Goal: Task Accomplishment & Management: Manage account settings

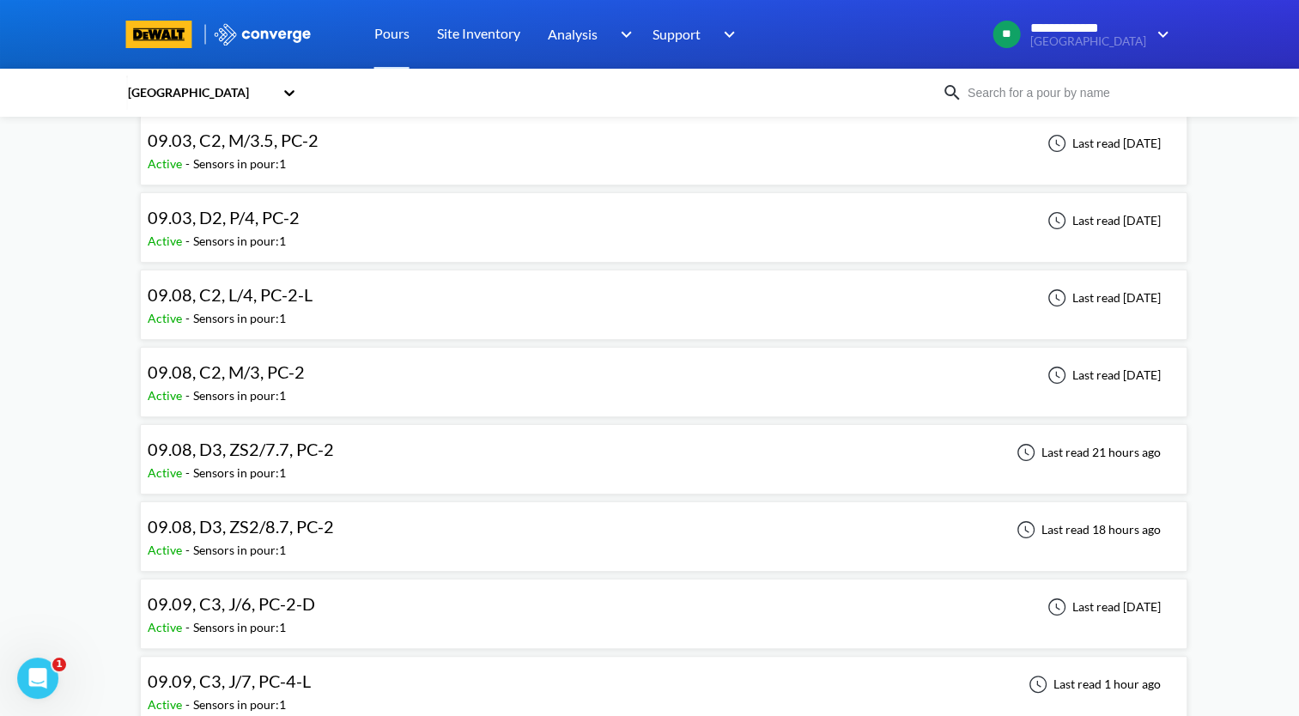
scroll to position [258, 0]
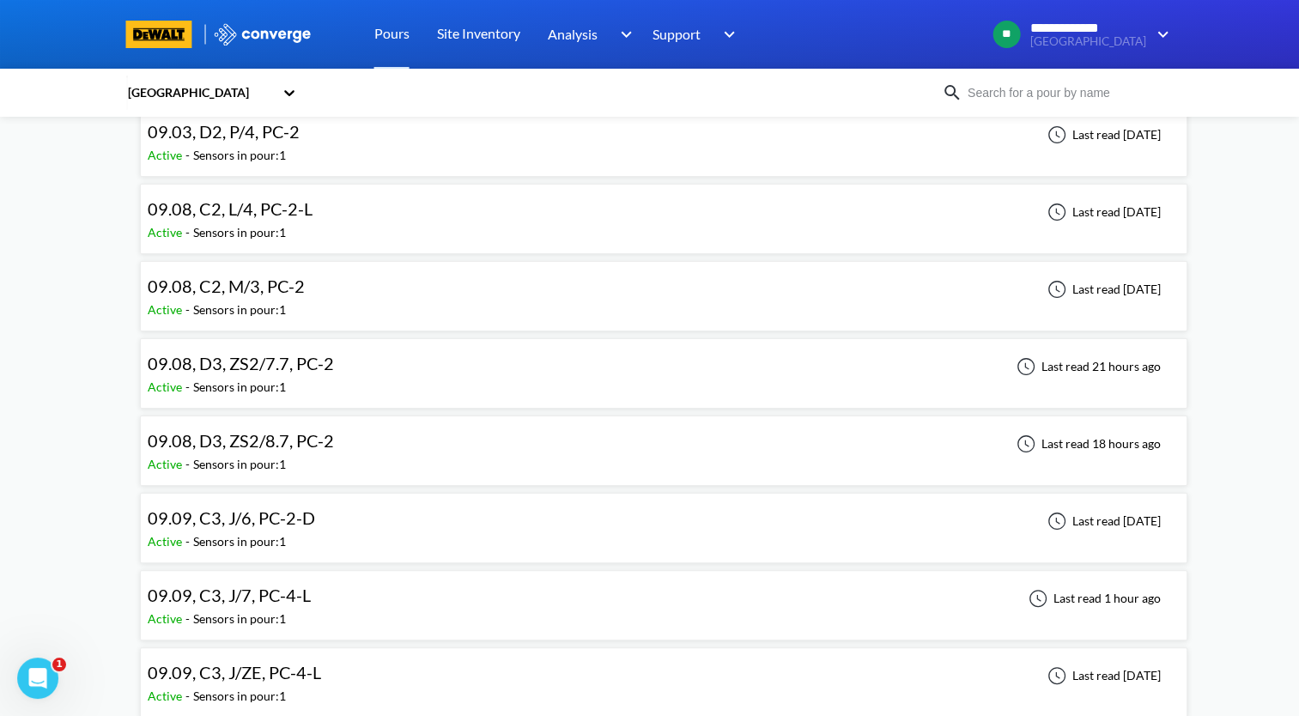
click at [573, 364] on div "09.08, D3, ZS2/7.7, PC-2 Active - Sensors in pour: 1 Last read 21 hours ago" at bounding box center [664, 373] width 1032 height 55
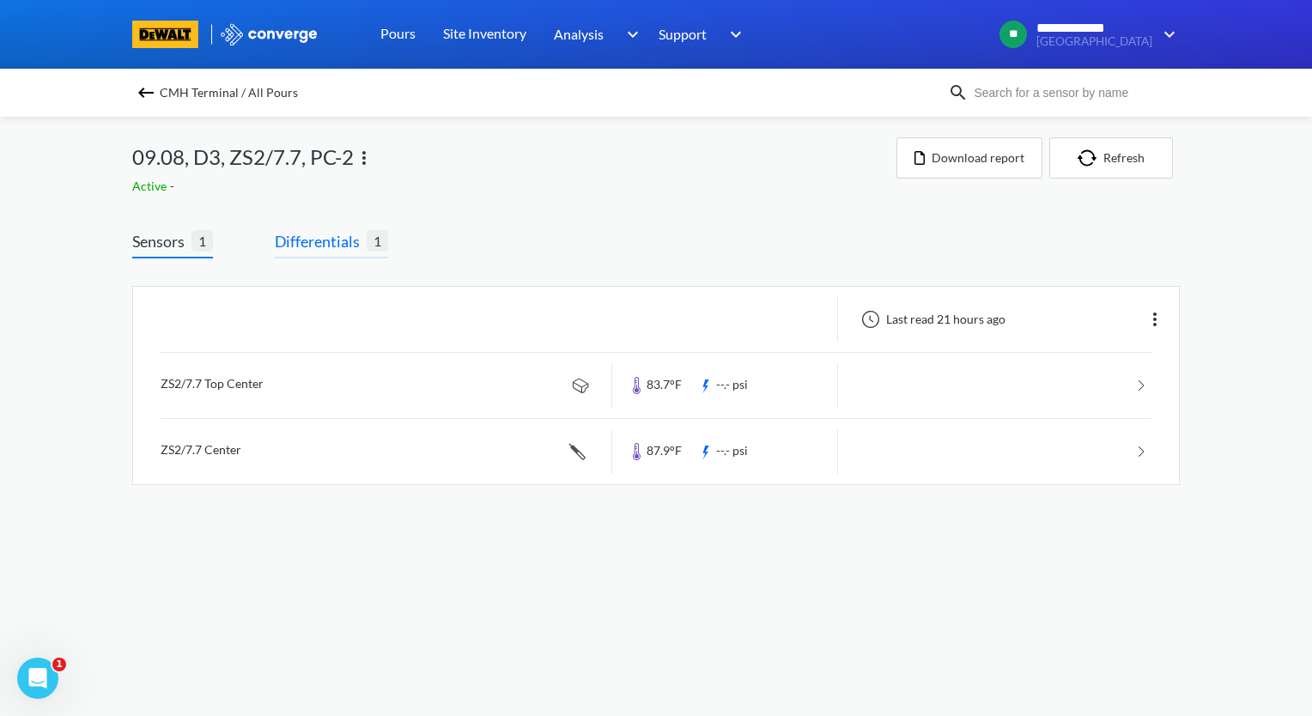
click at [328, 236] on span "Differentials" at bounding box center [321, 241] width 92 height 24
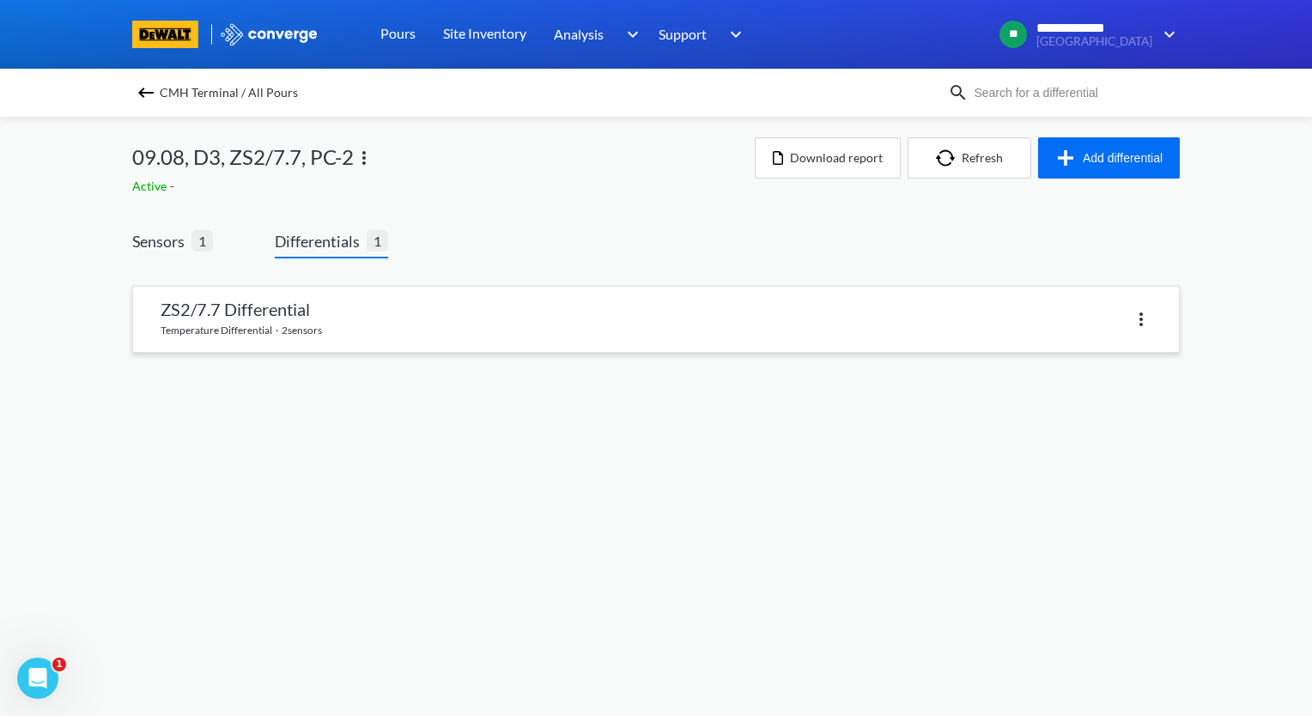
click at [325, 325] on link at bounding box center [656, 319] width 1046 height 65
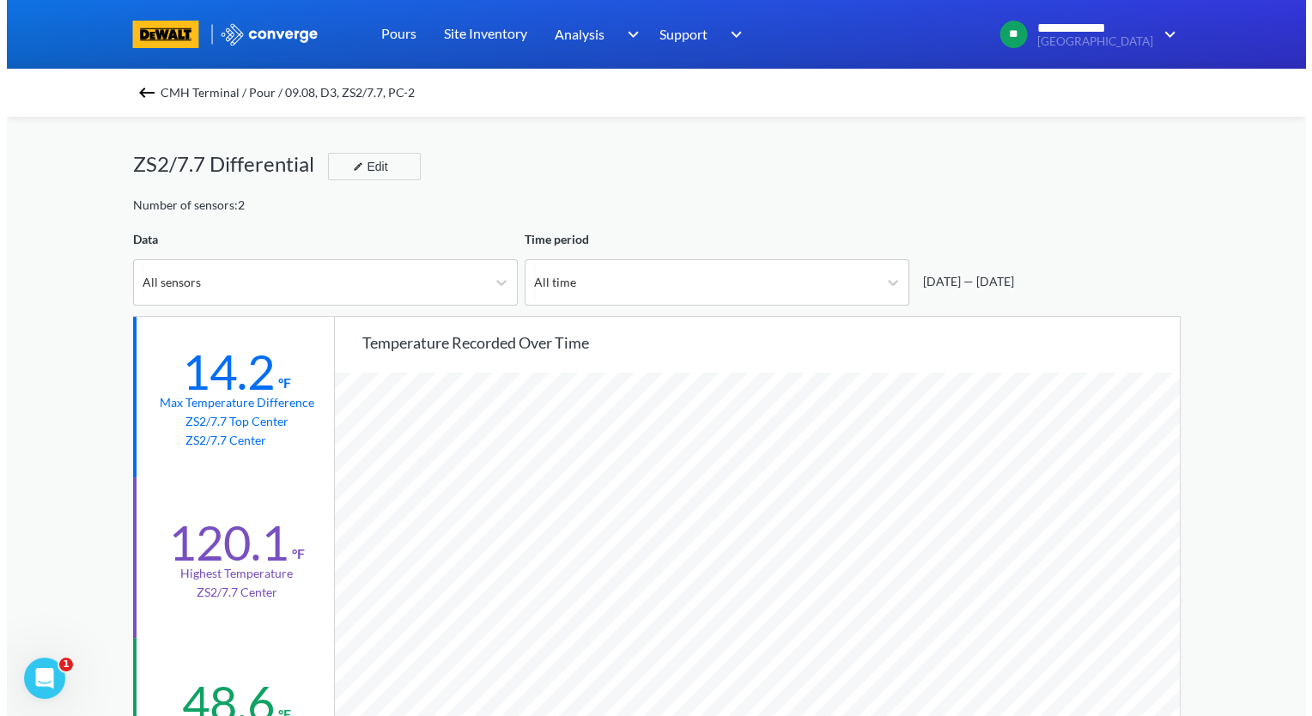
scroll to position [1437, 1298]
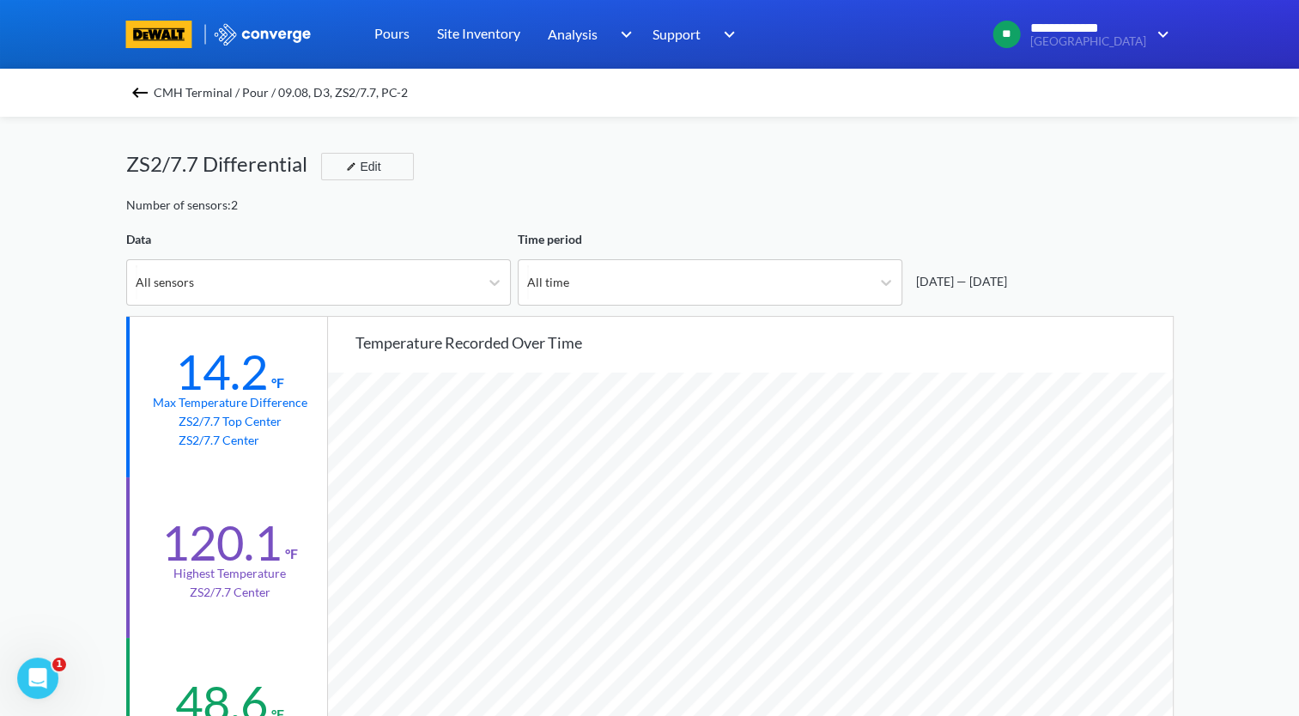
click at [147, 97] on img at bounding box center [140, 92] width 21 height 21
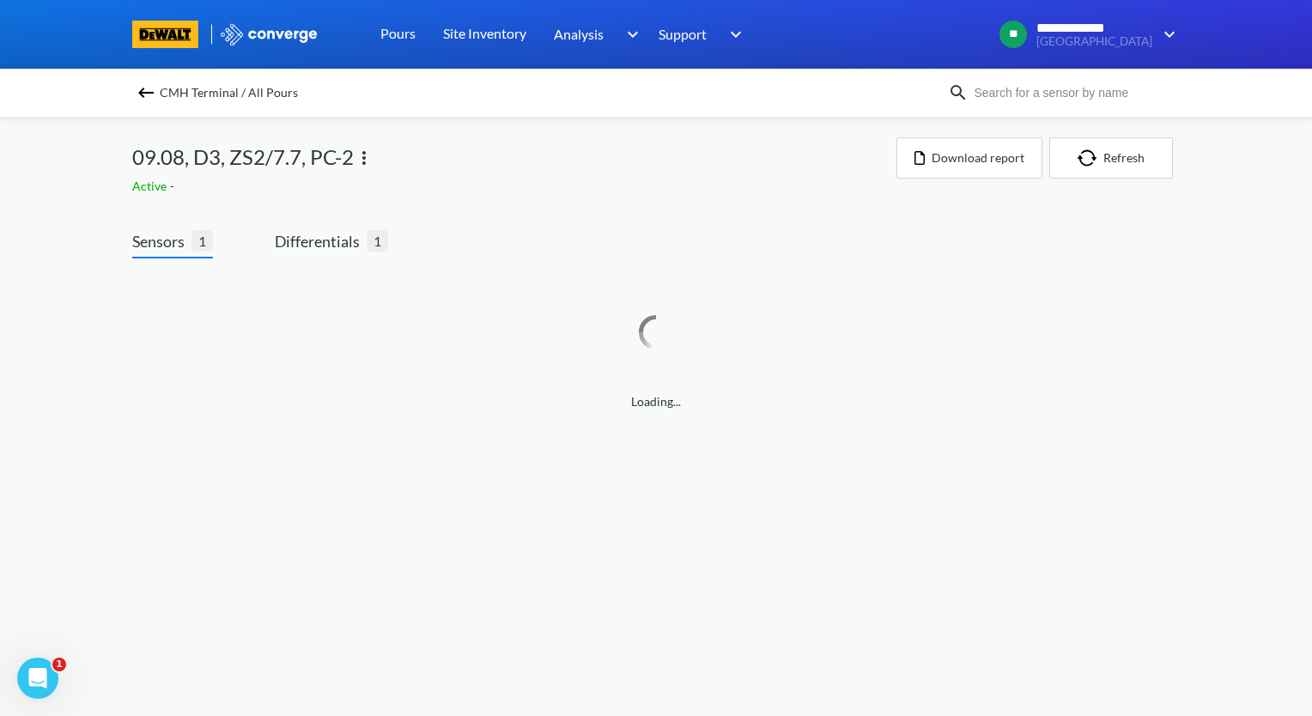
click at [355, 163] on img at bounding box center [364, 158] width 21 height 21
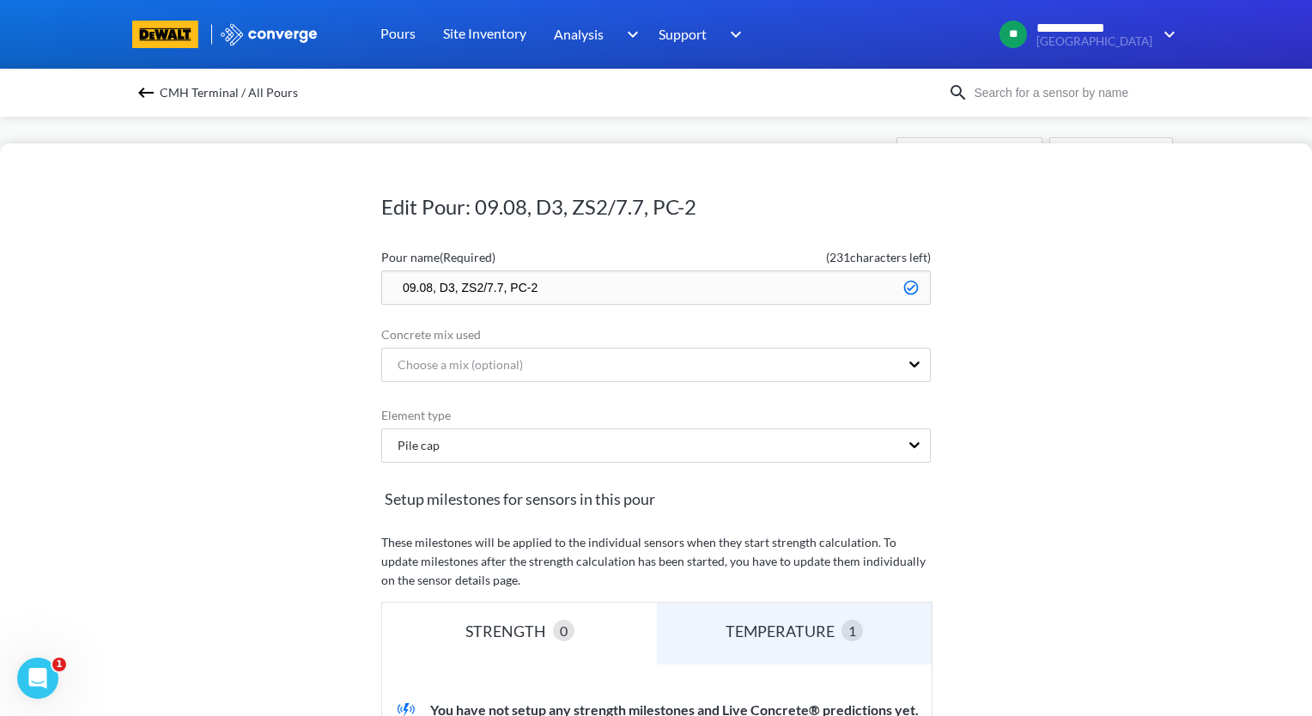
click at [391, 282] on input "09.08, D3, ZS2/7.7, PC-2" at bounding box center [655, 287] width 549 height 34
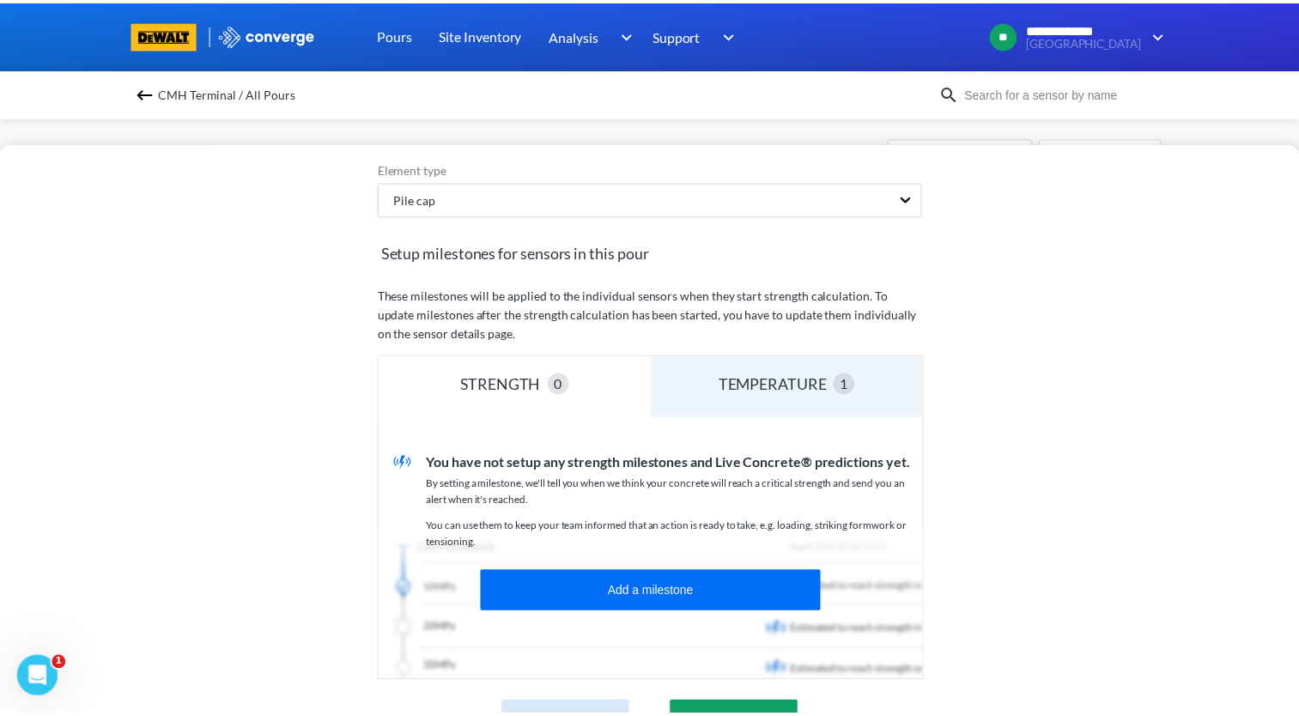
scroll to position [425, 0]
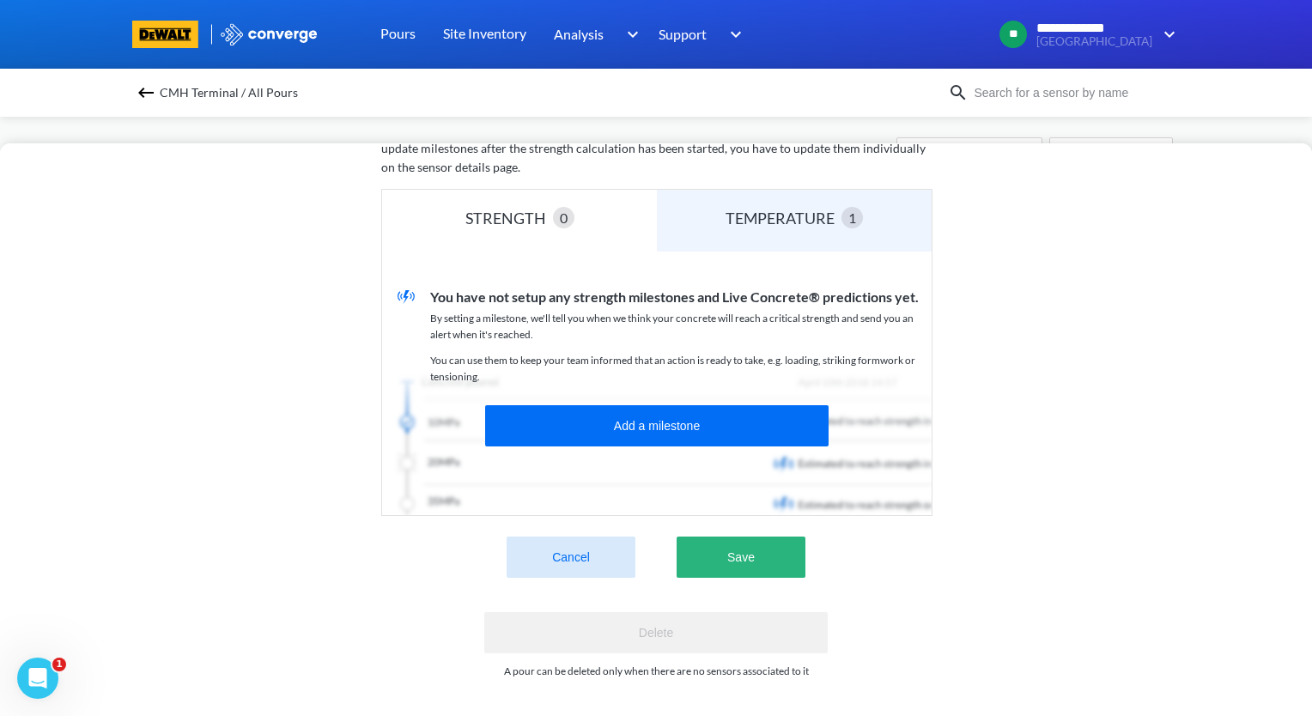
type input "ZZZ.09.08, D3, ZS2/7.7, PC-2"
click at [749, 541] on button "Save" at bounding box center [740, 557] width 129 height 41
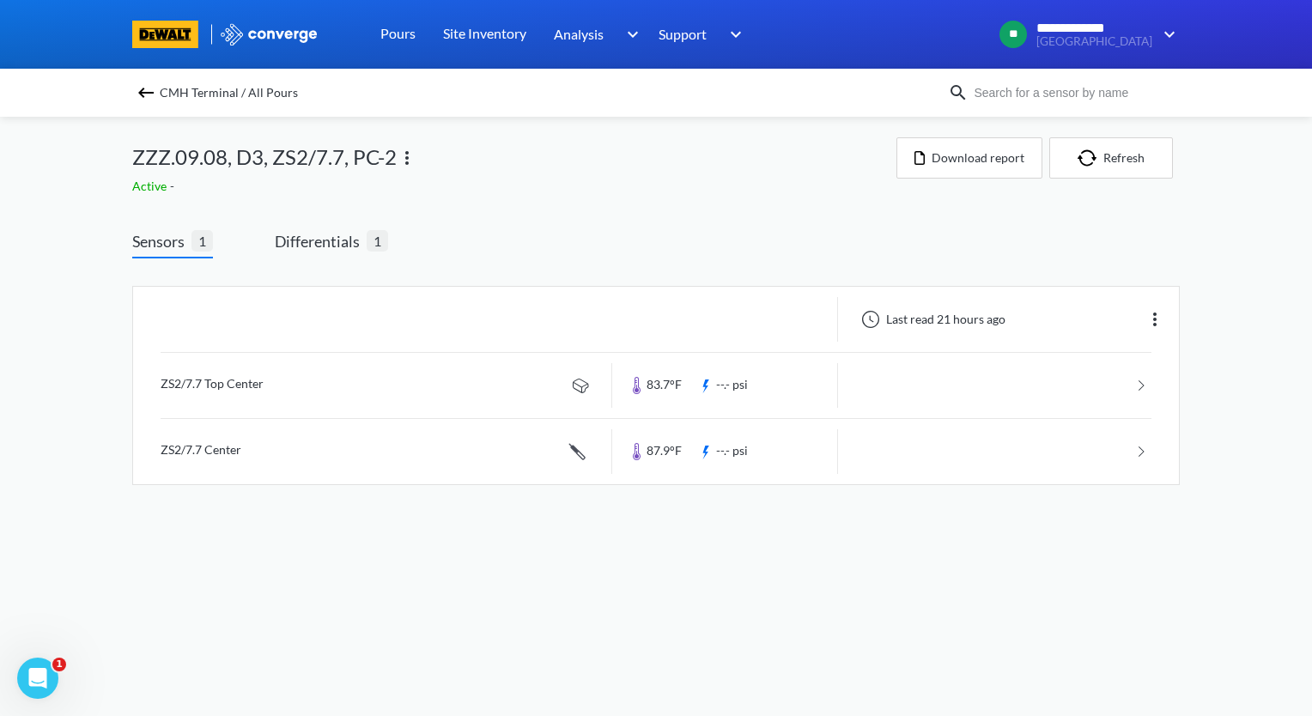
click at [153, 91] on img at bounding box center [146, 92] width 21 height 21
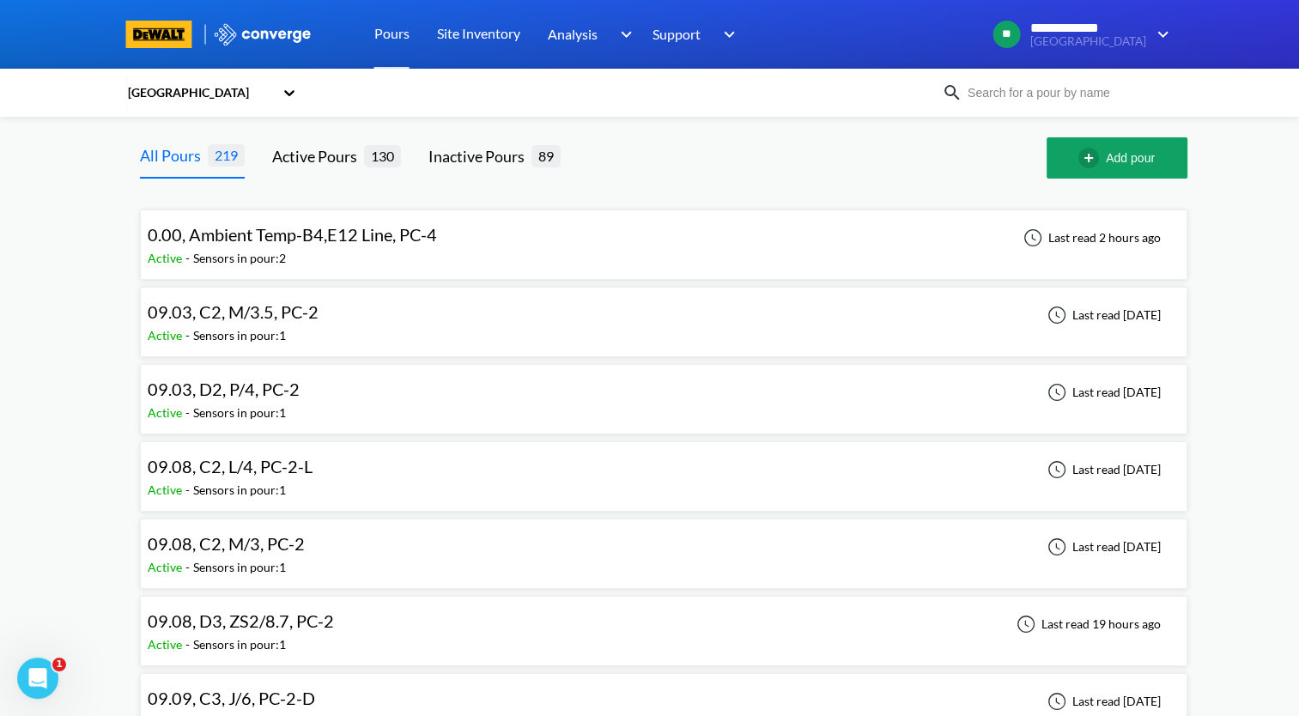
scroll to position [86, 0]
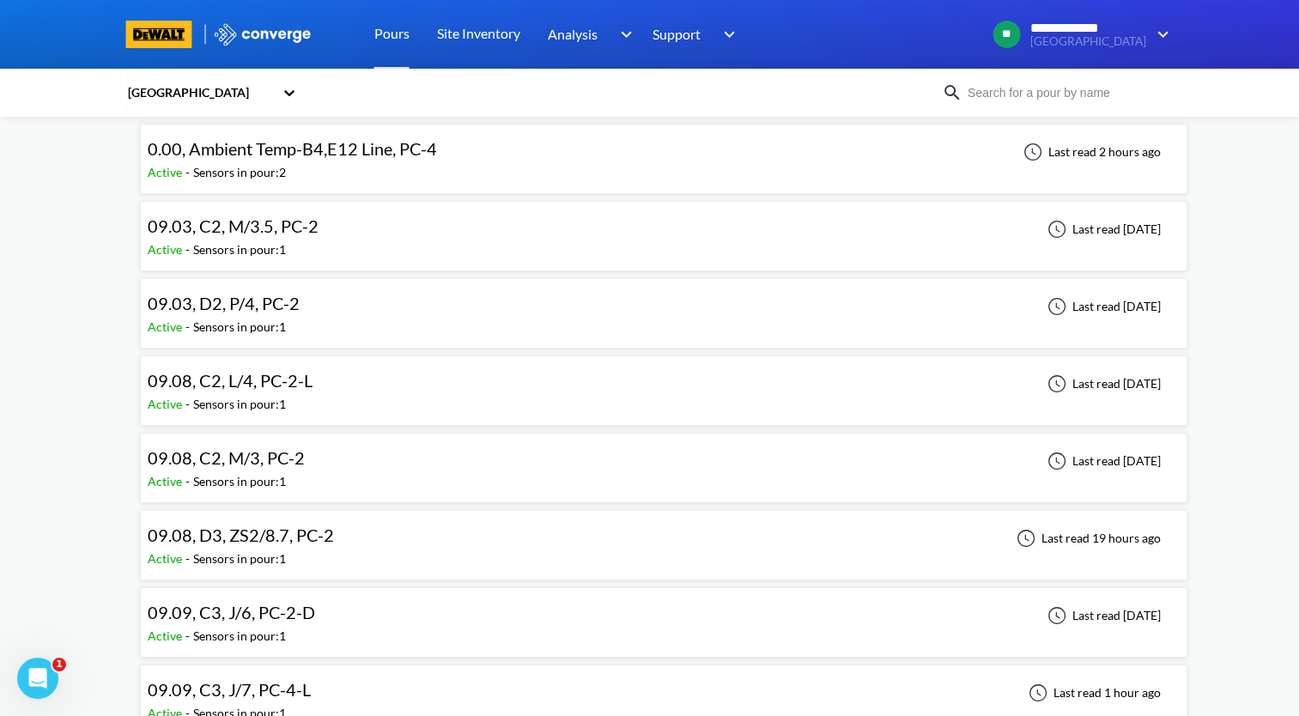
click at [342, 532] on div "09.08, D3, ZS2/8.7, PC-2 Active - Sensors in pour: 1 Last read 19 hours ago" at bounding box center [664, 545] width 1032 height 55
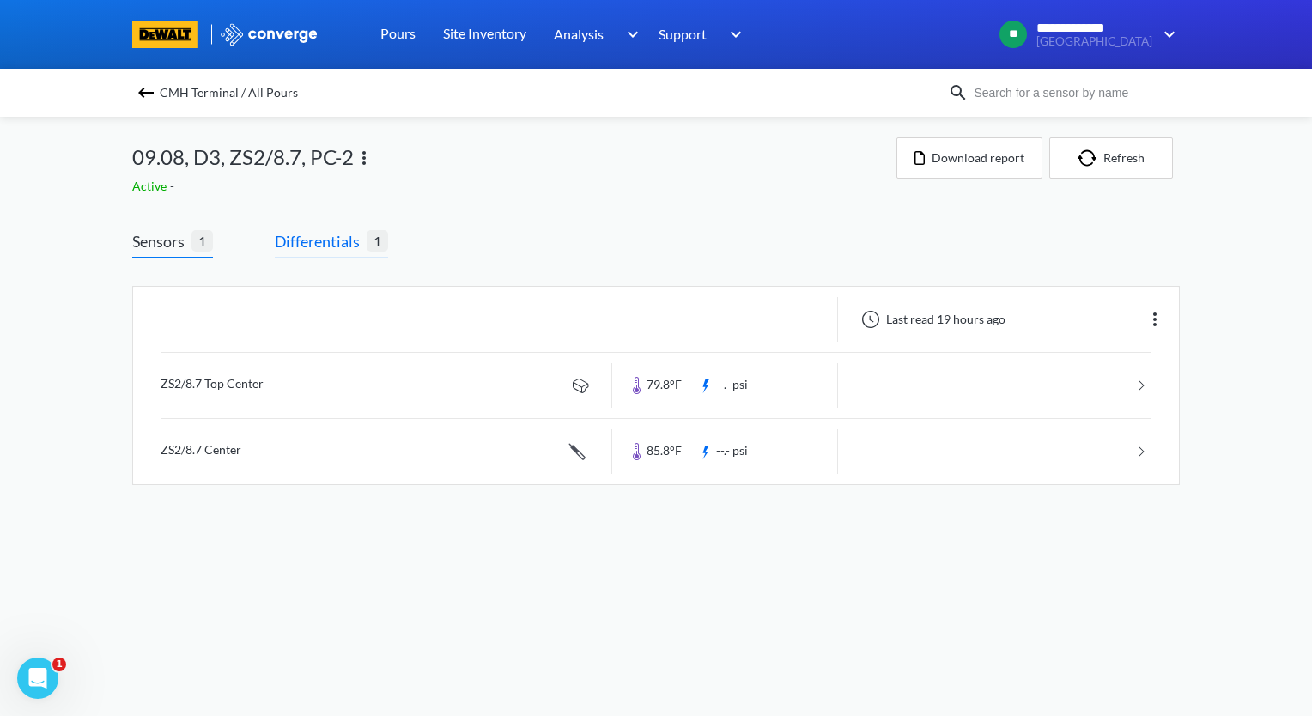
click at [340, 250] on span "Differentials" at bounding box center [321, 241] width 92 height 24
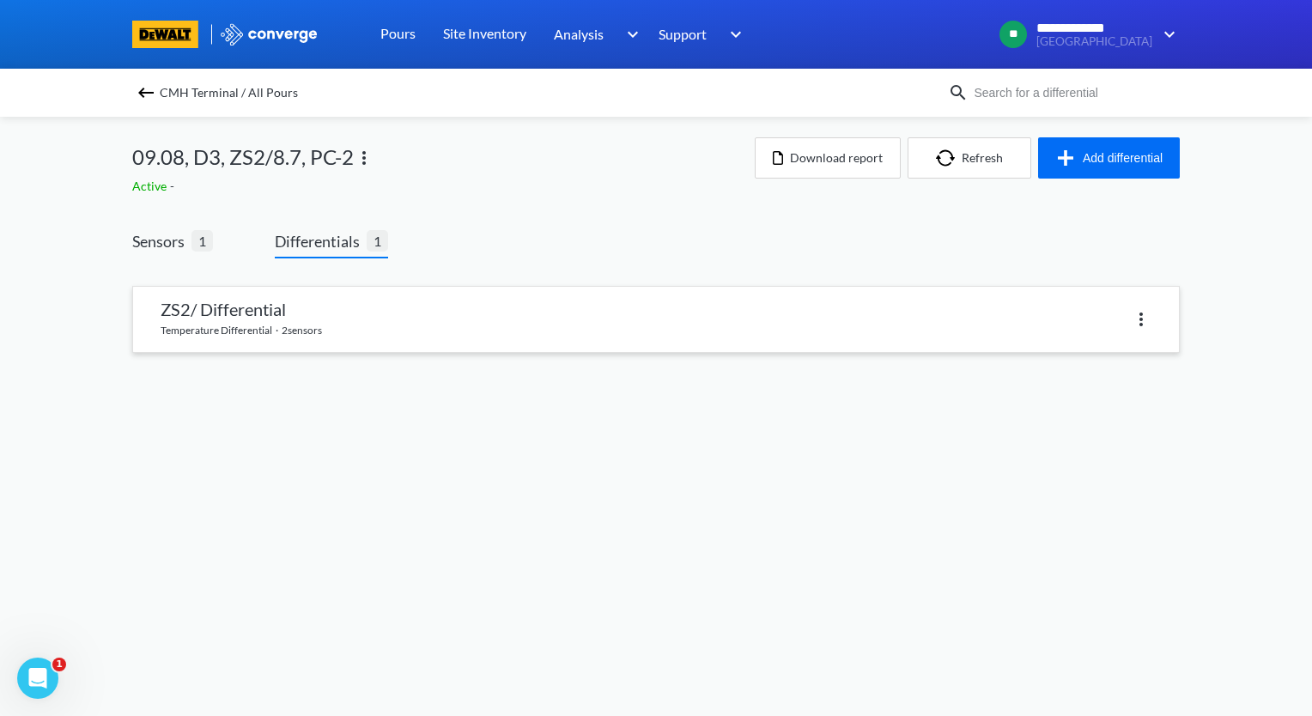
click at [353, 318] on link at bounding box center [656, 319] width 1046 height 65
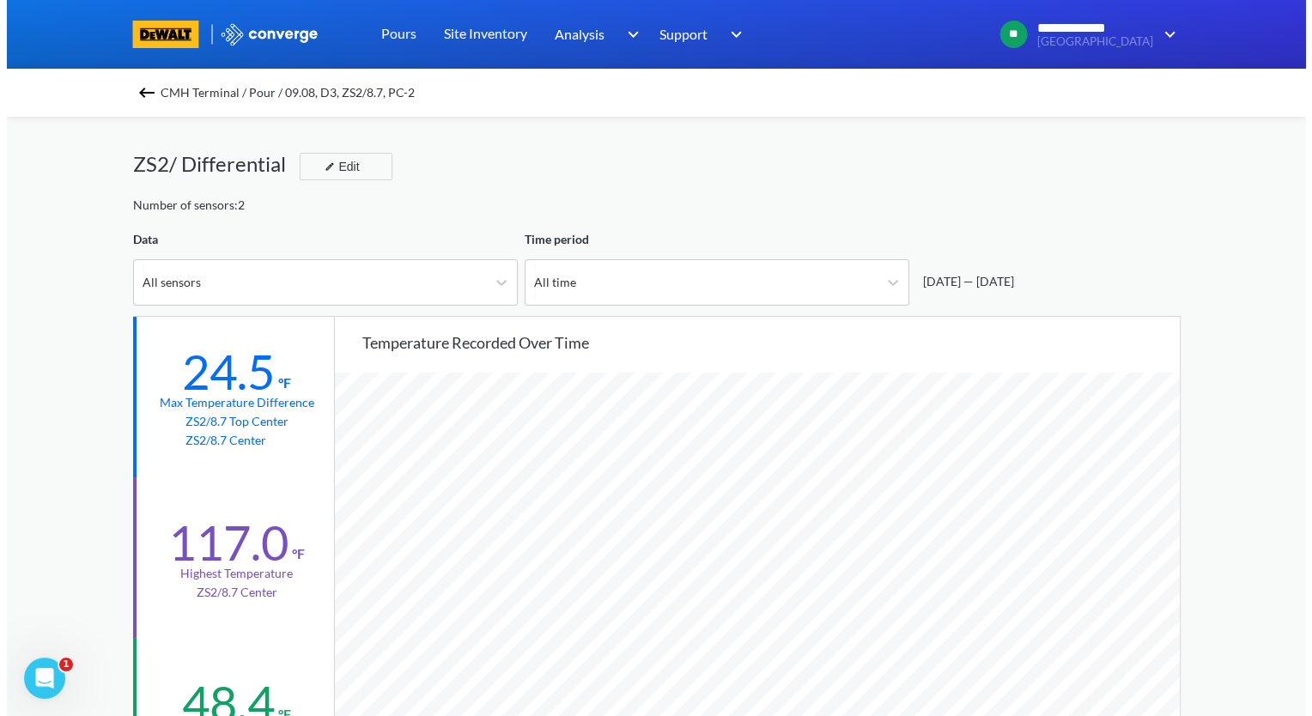
scroll to position [1437, 1298]
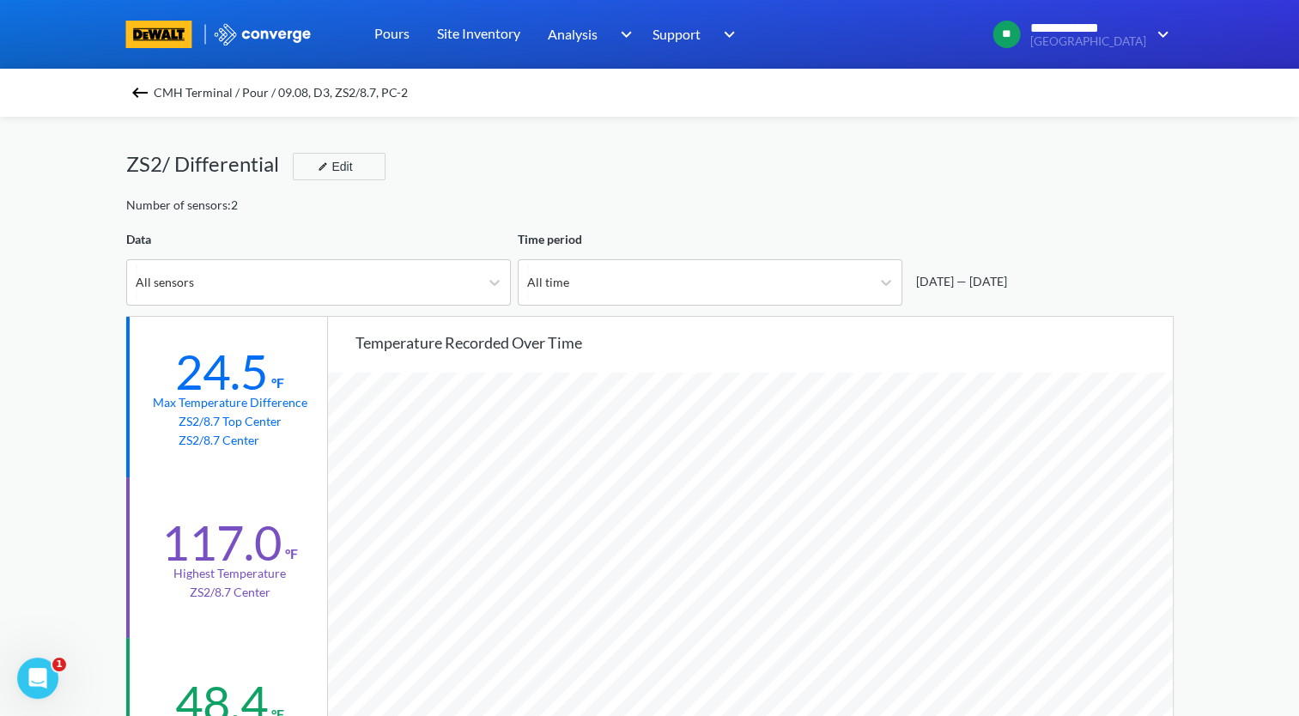
click at [150, 94] on img at bounding box center [140, 92] width 21 height 21
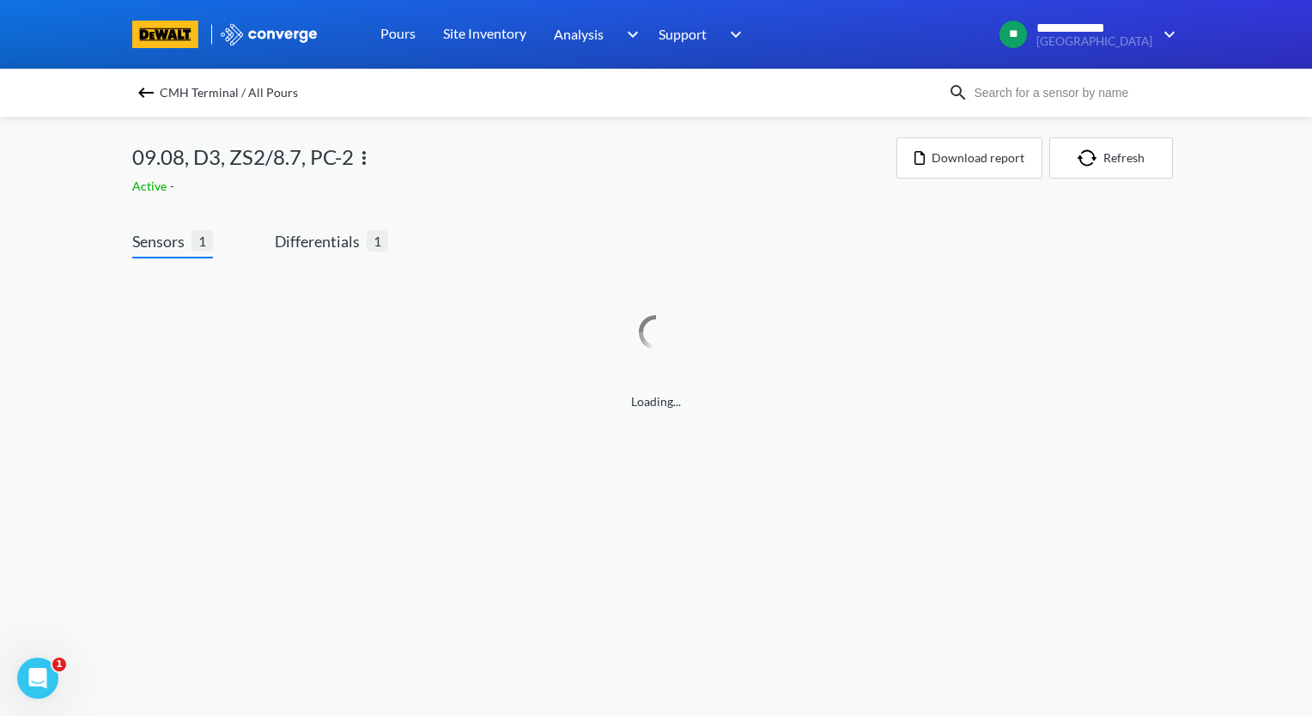
click at [367, 162] on img at bounding box center [364, 158] width 21 height 21
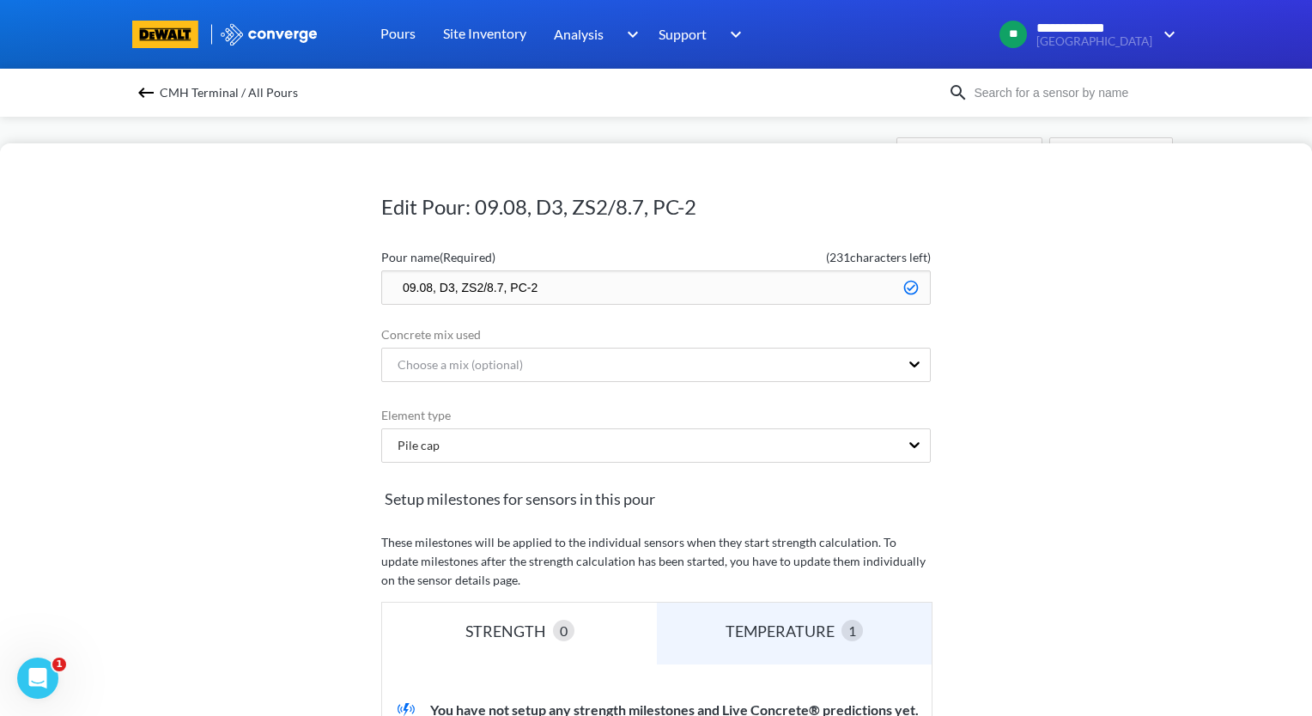
click at [391, 286] on input "09.08, D3, ZS2/8.7, PC-2" at bounding box center [655, 287] width 549 height 34
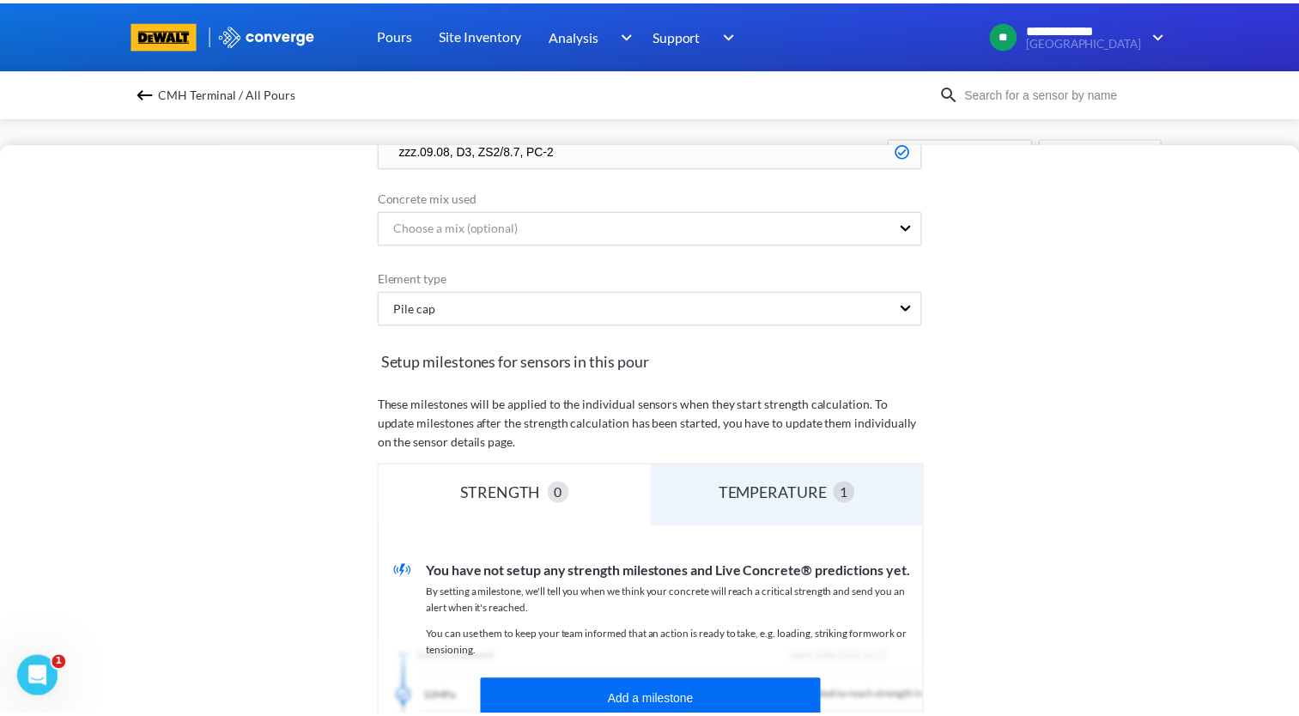
scroll to position [343, 0]
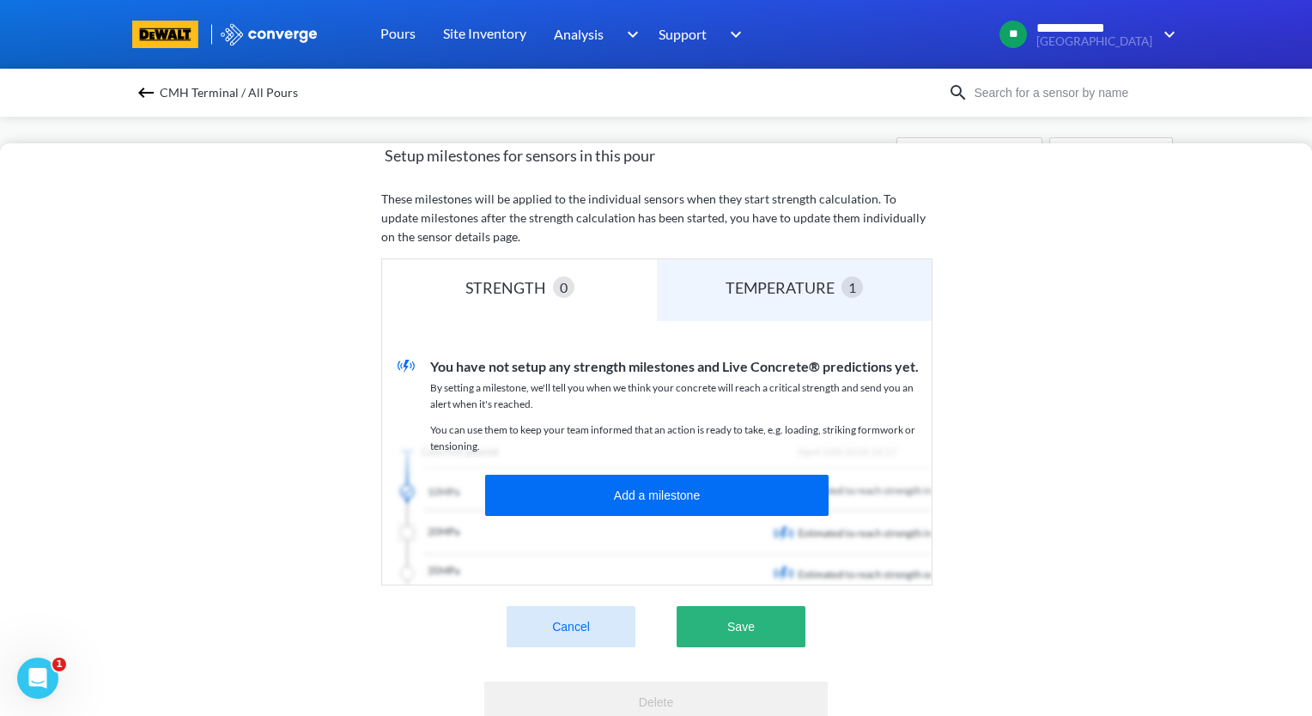
type input "zzz.09.08, D3, ZS2/8.7, PC-2"
click at [773, 640] on button "Save" at bounding box center [740, 626] width 129 height 41
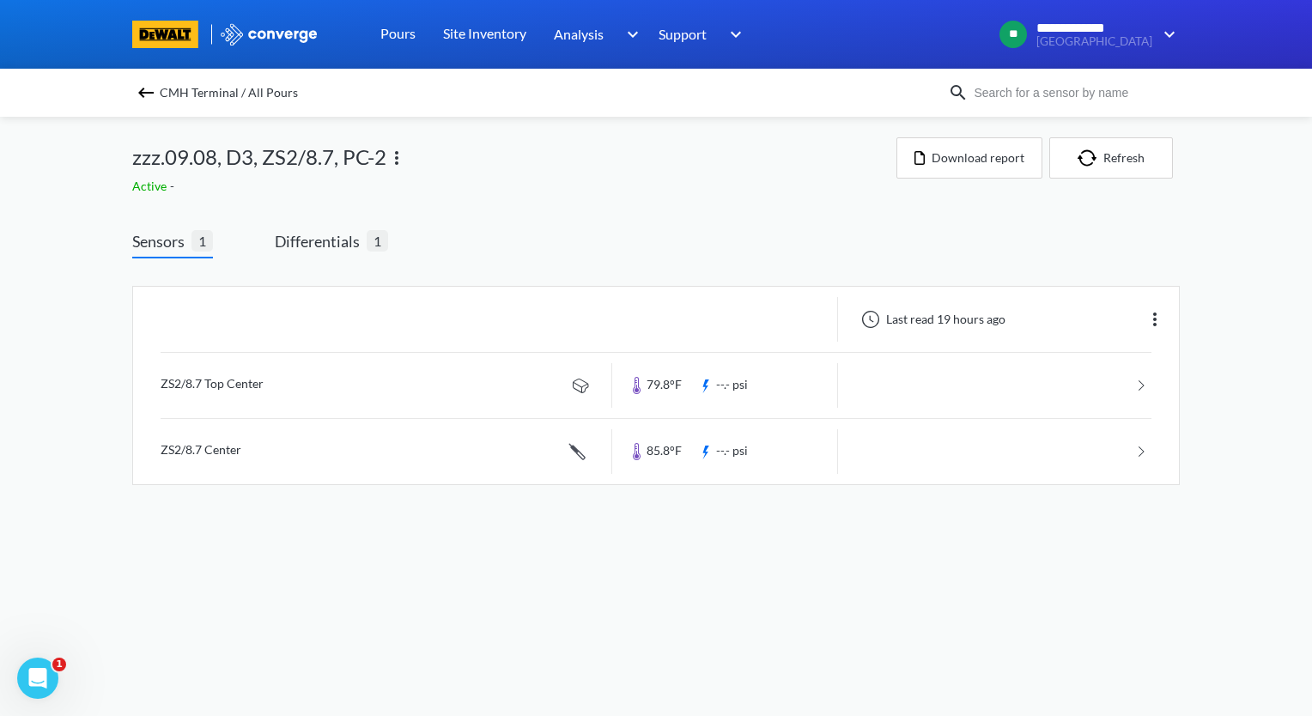
click at [154, 102] on img at bounding box center [146, 92] width 21 height 21
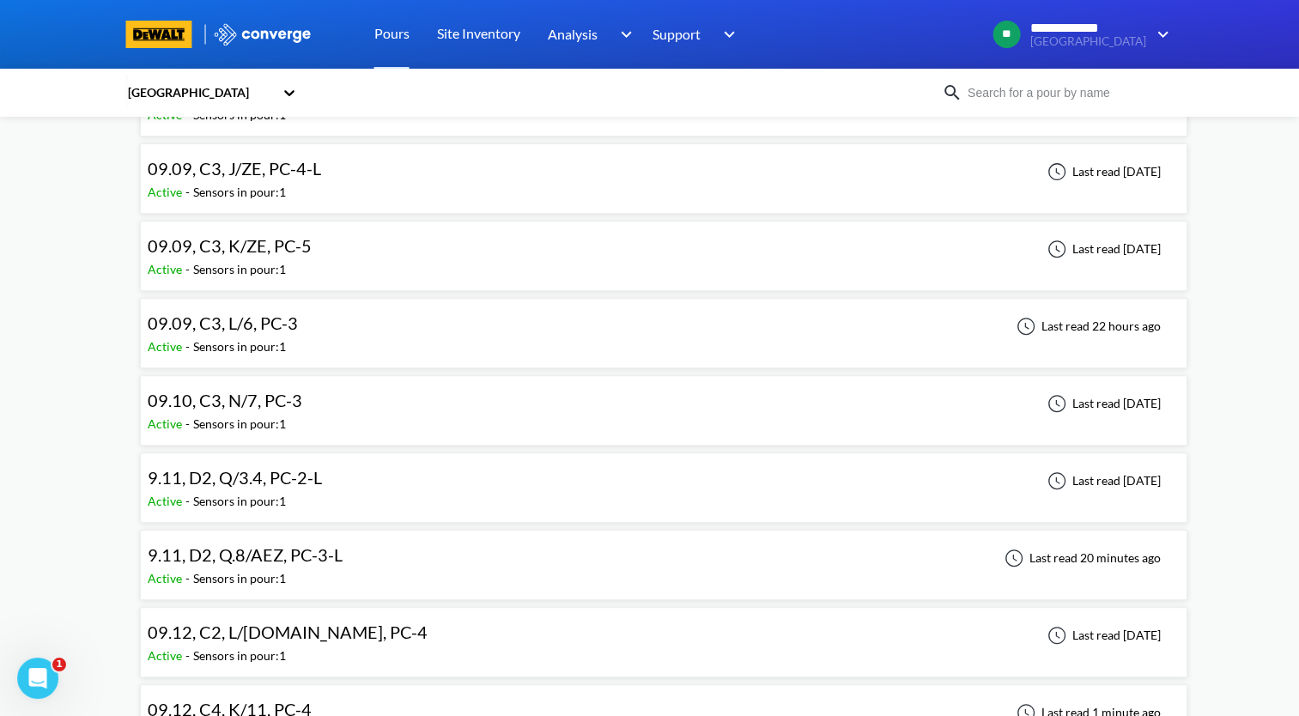
scroll to position [601, 0]
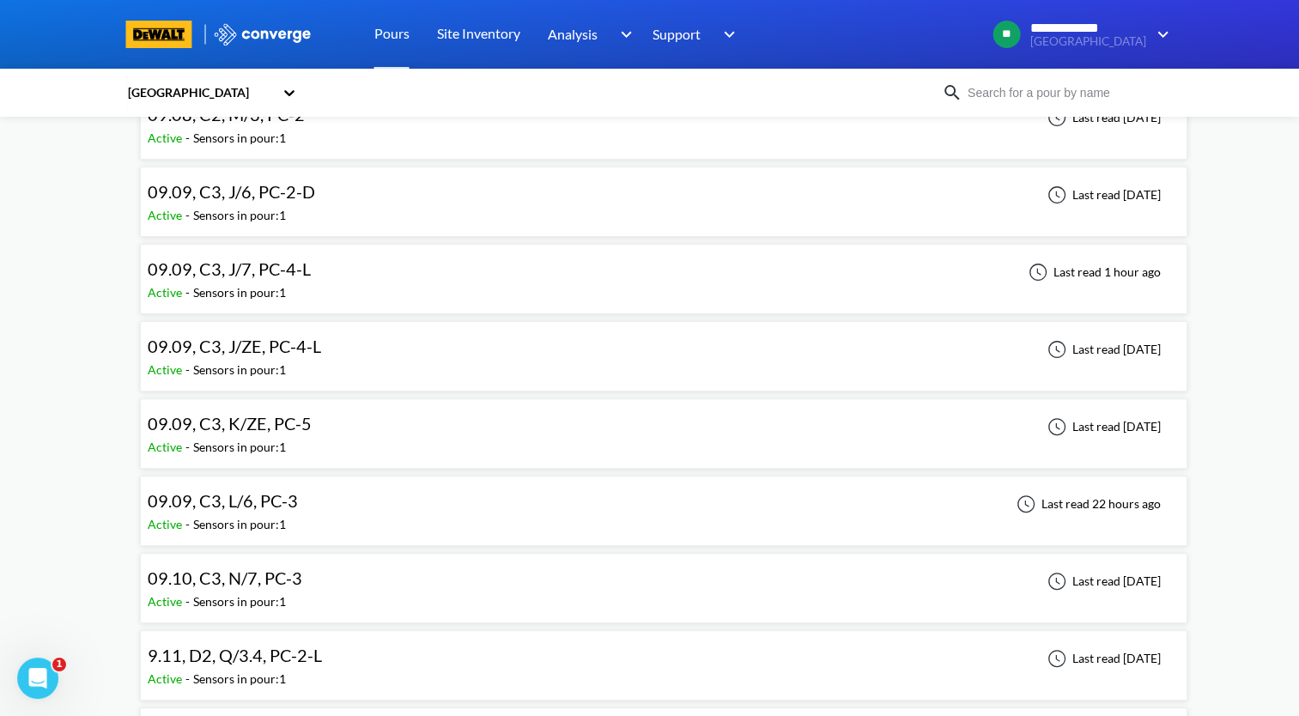
scroll to position [343, 0]
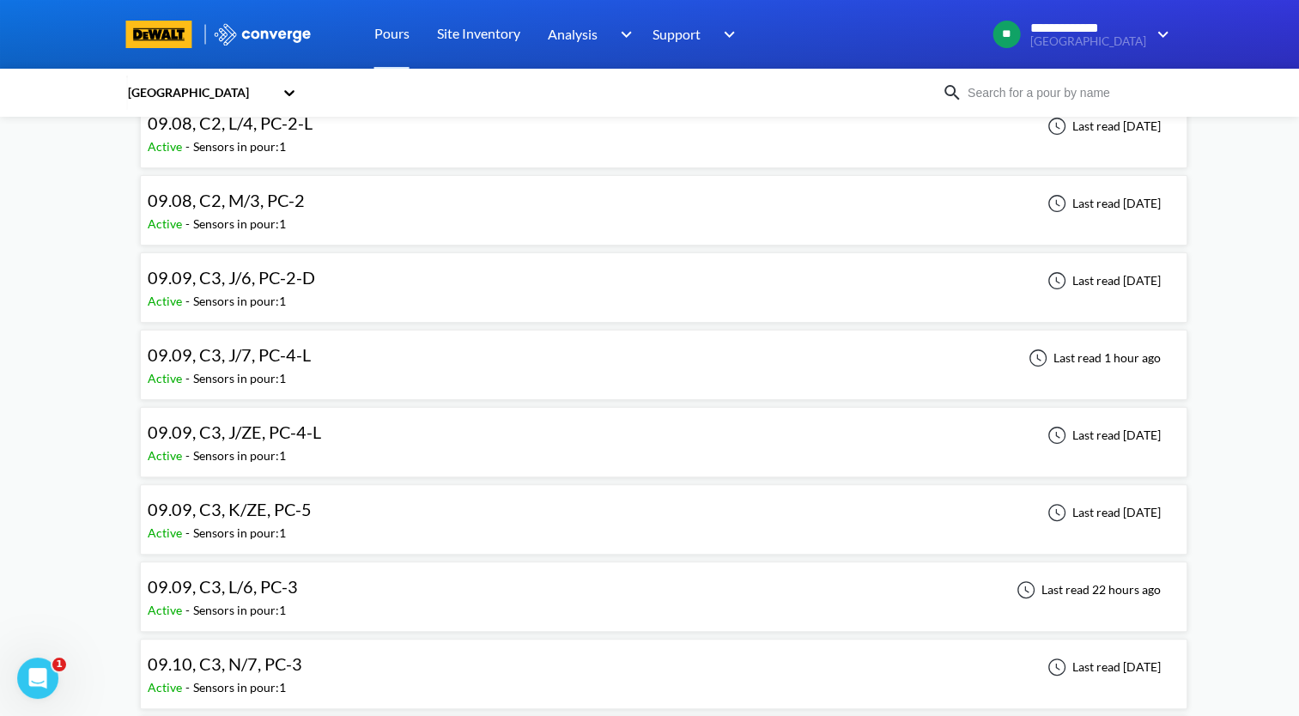
click at [409, 369] on div "09.09, C3, J/7, PC-4-L Active - Sensors in pour: 1 Last read 1 hour ago" at bounding box center [664, 364] width 1032 height 55
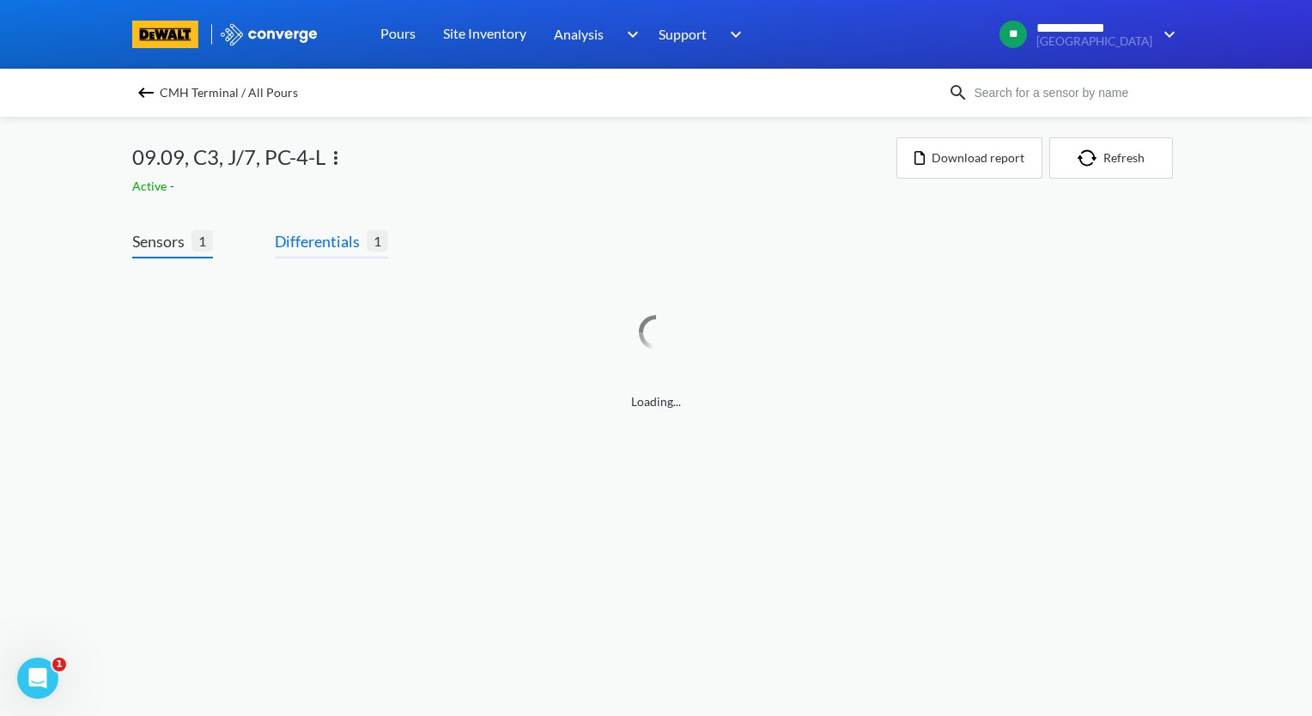
click at [341, 246] on span "Differentials" at bounding box center [321, 241] width 92 height 24
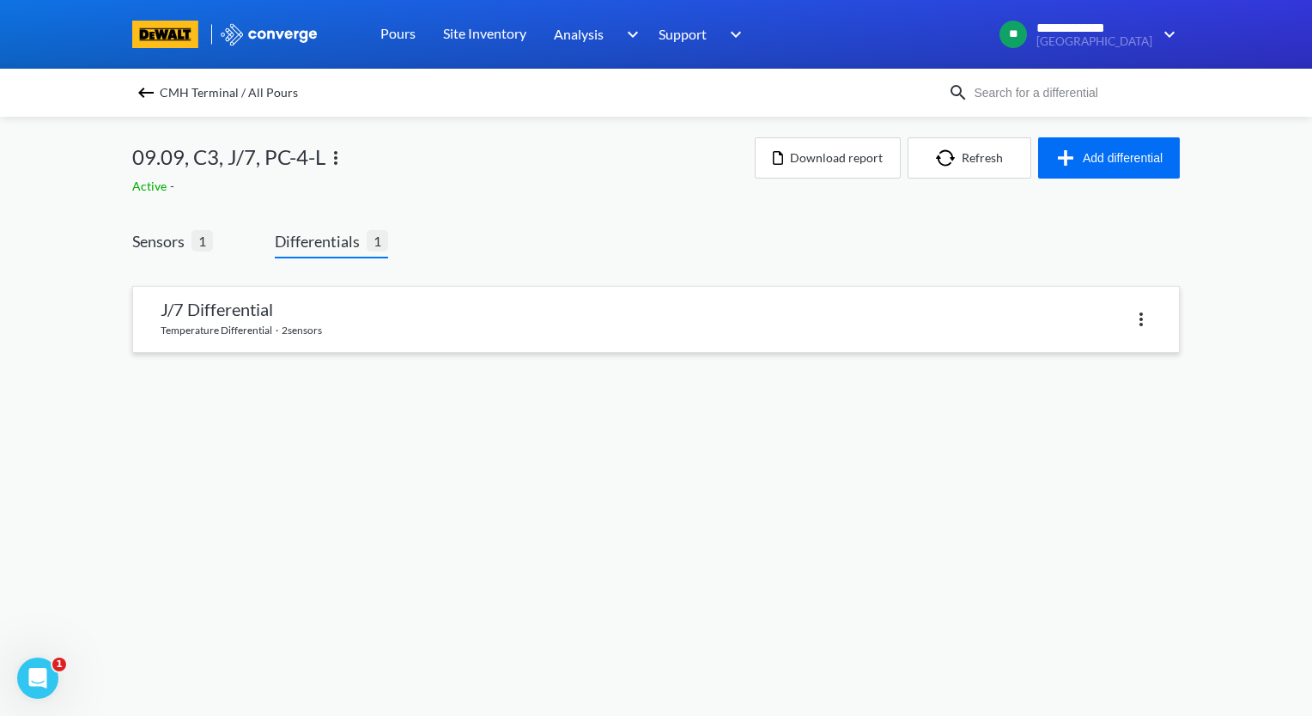
click at [333, 330] on link at bounding box center [656, 319] width 1046 height 65
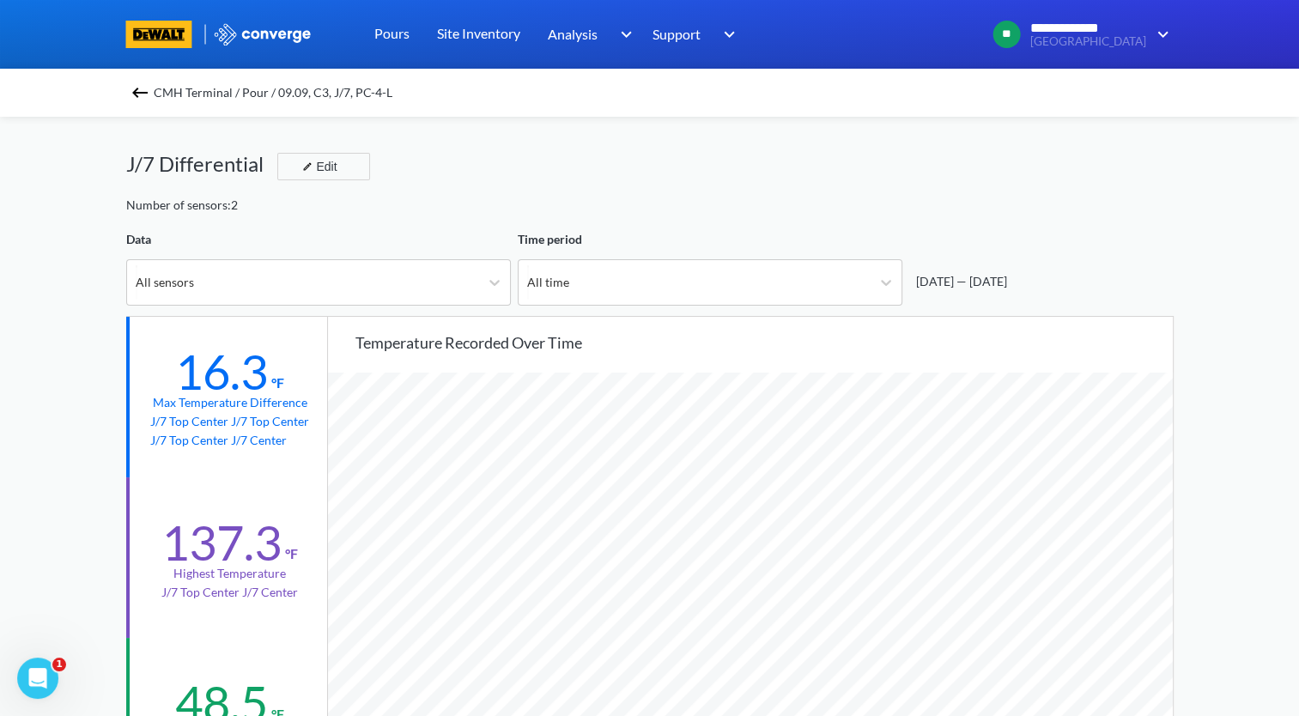
scroll to position [1437, 1298]
click at [143, 88] on img at bounding box center [140, 92] width 21 height 21
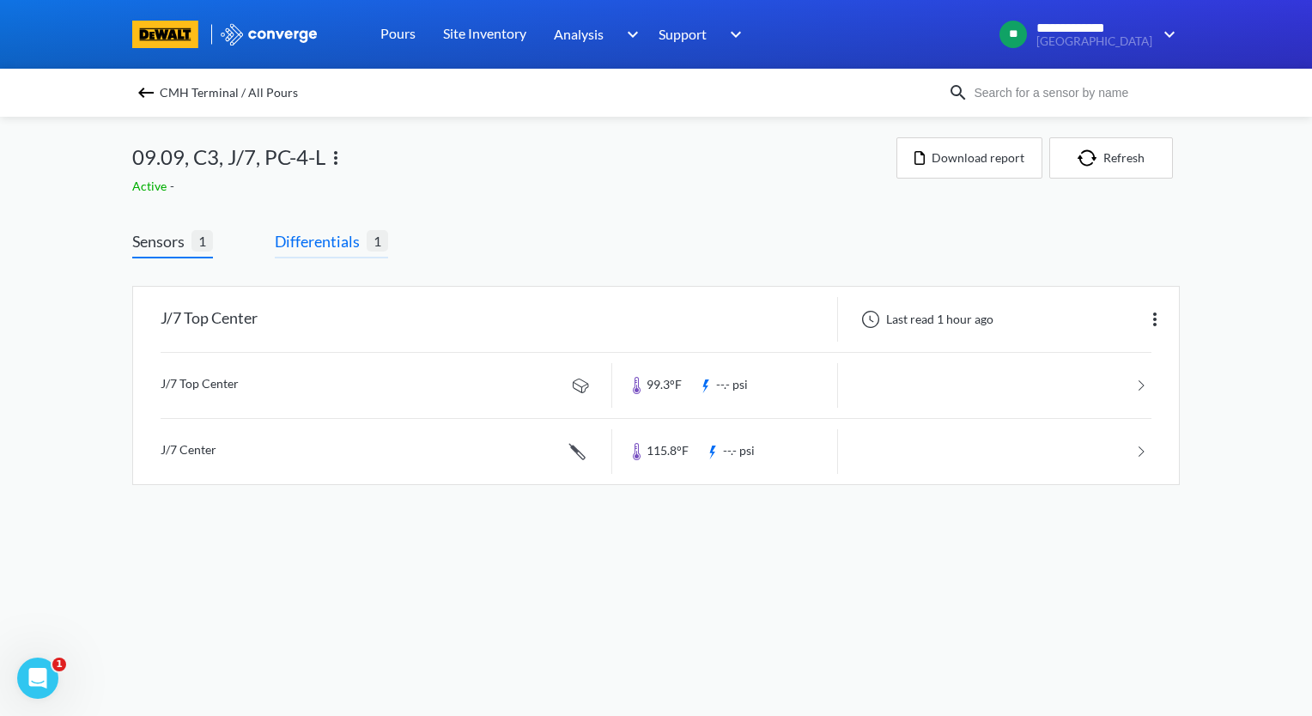
click at [305, 237] on span "Differentials" at bounding box center [321, 241] width 92 height 24
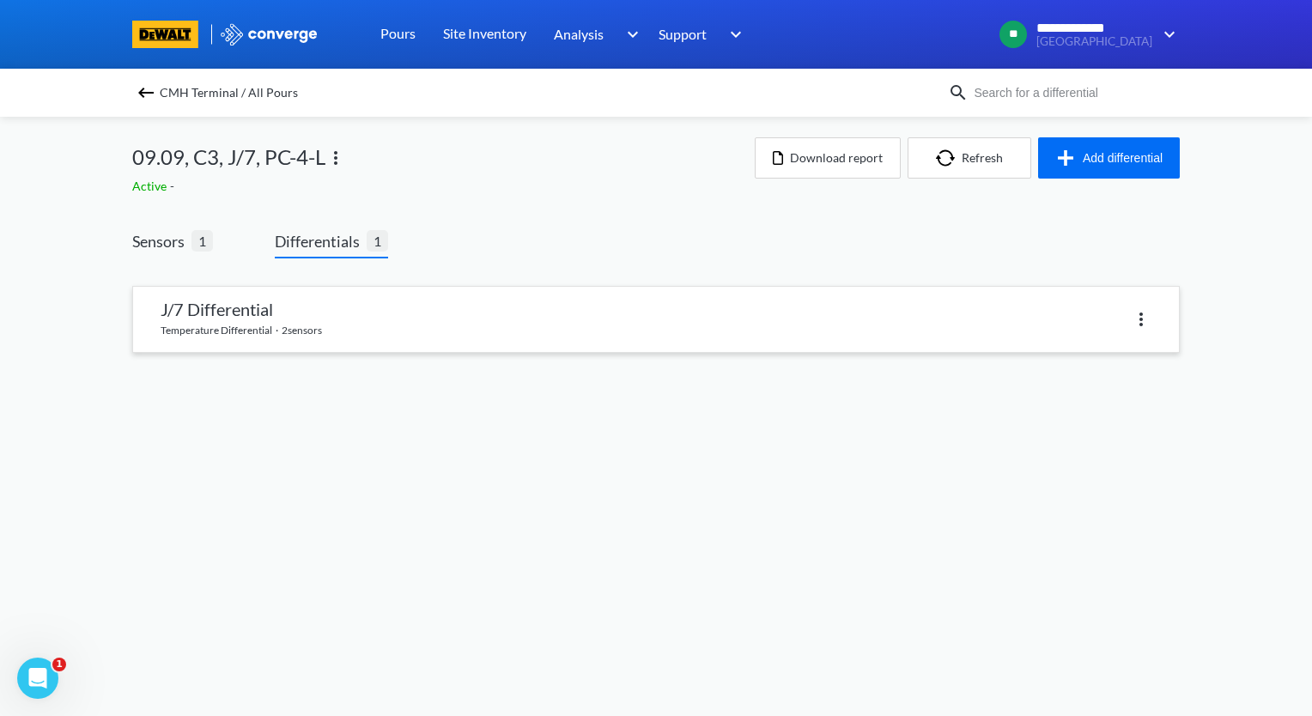
click at [348, 312] on link at bounding box center [656, 319] width 1046 height 65
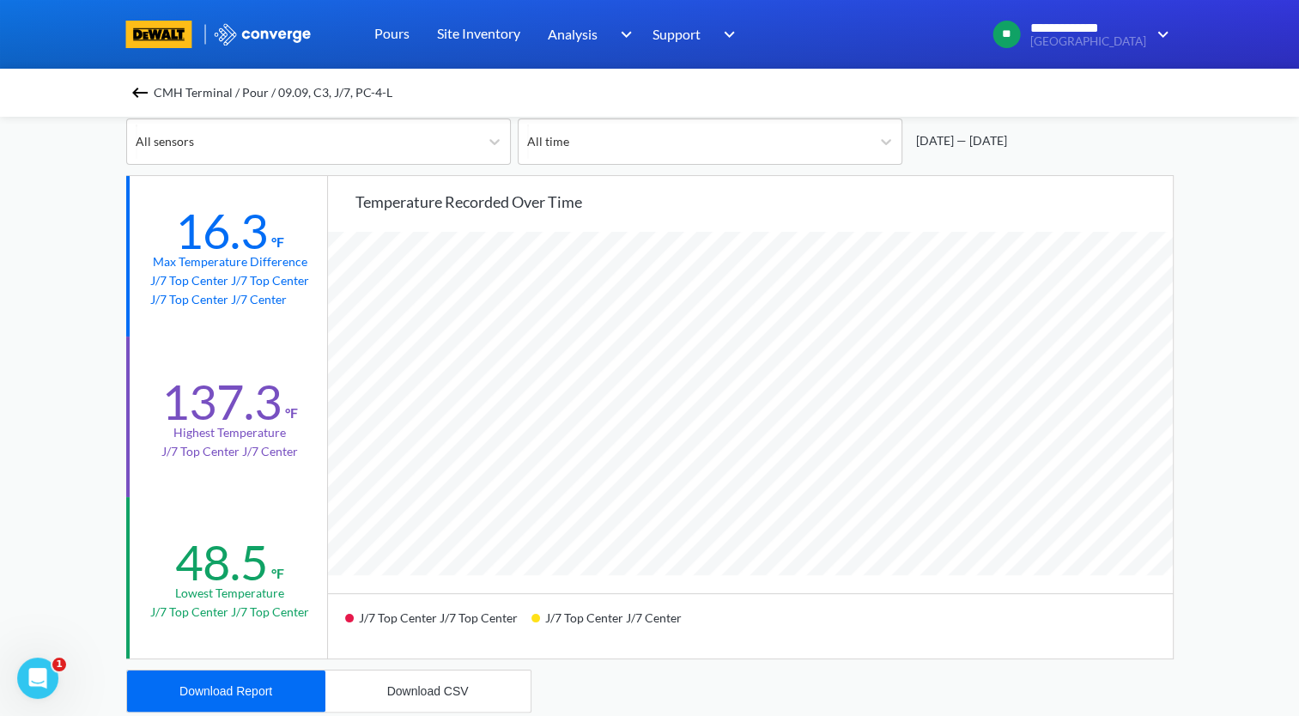
scroll to position [172, 0]
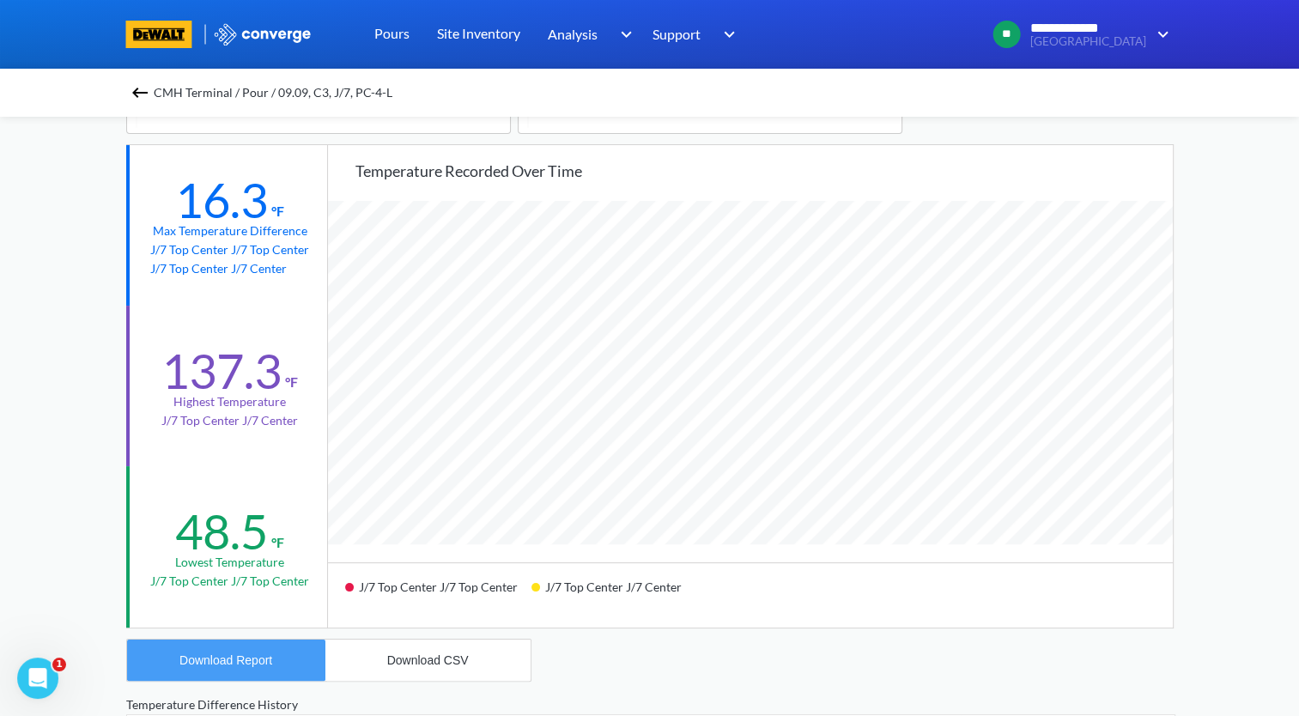
click at [255, 657] on div "Download Report" at bounding box center [225, 660] width 93 height 14
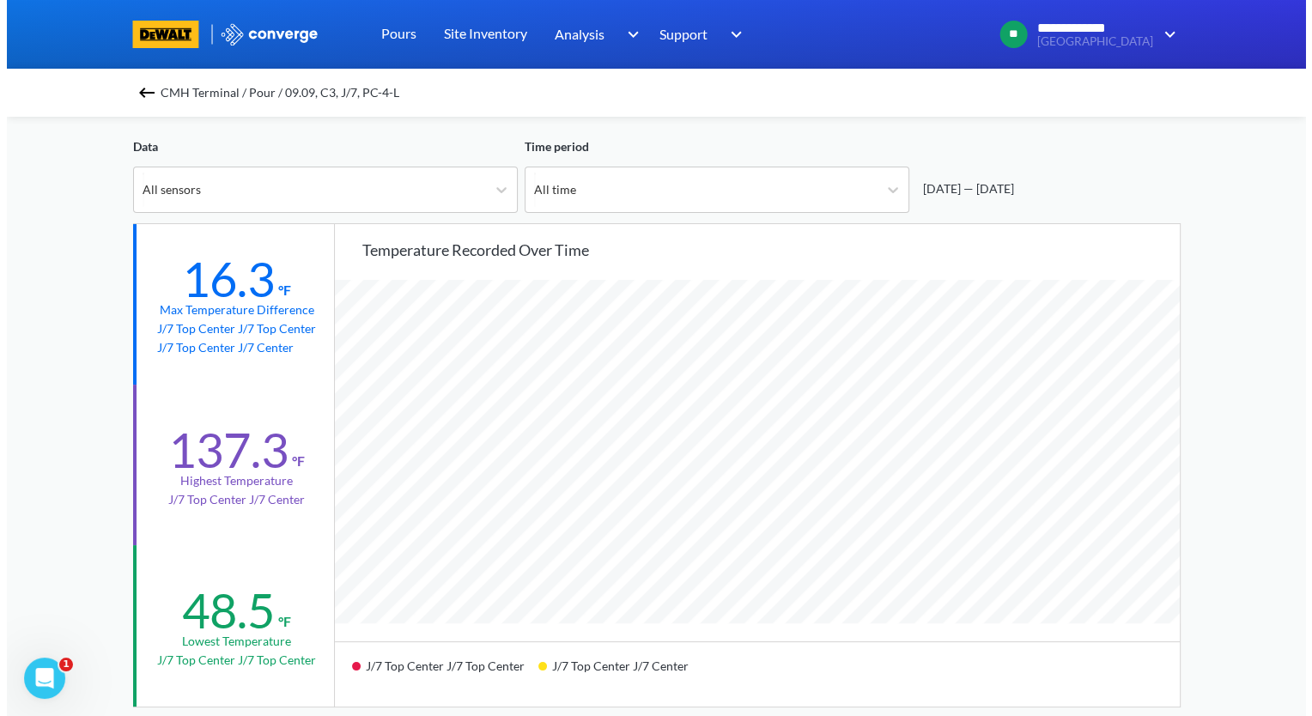
scroll to position [0, 0]
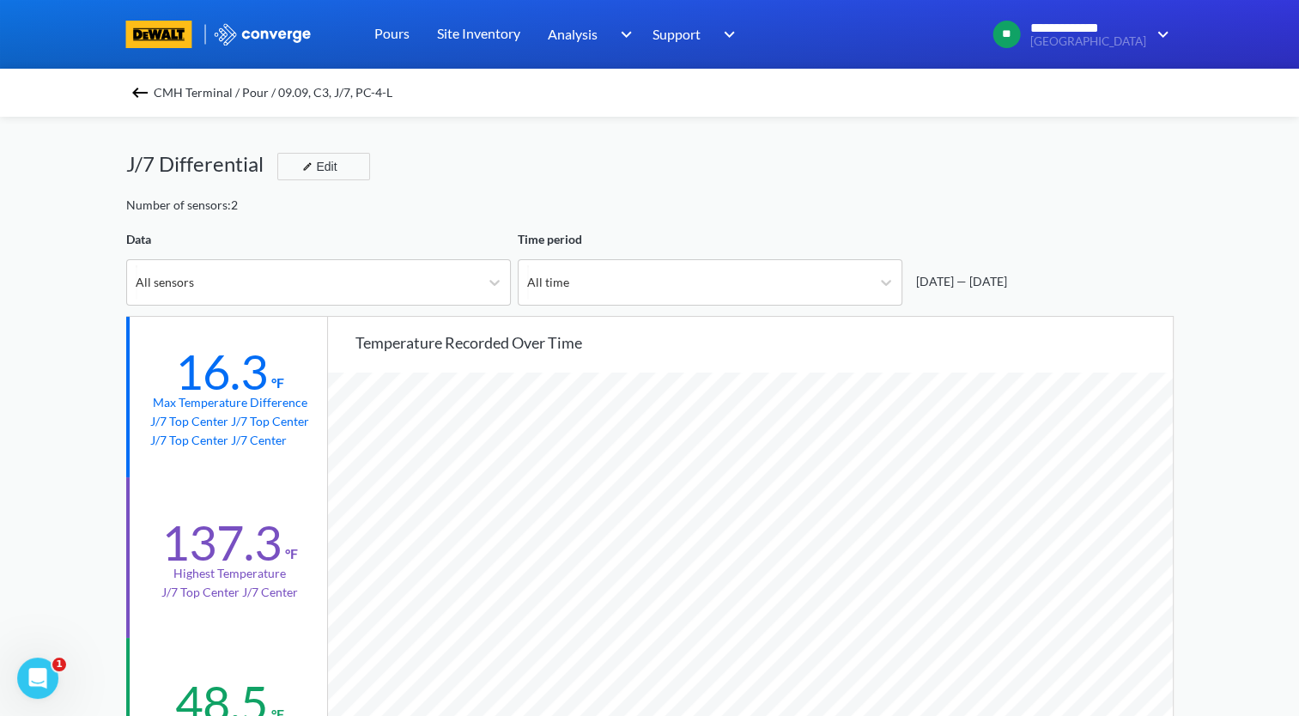
click at [143, 84] on img at bounding box center [140, 92] width 21 height 21
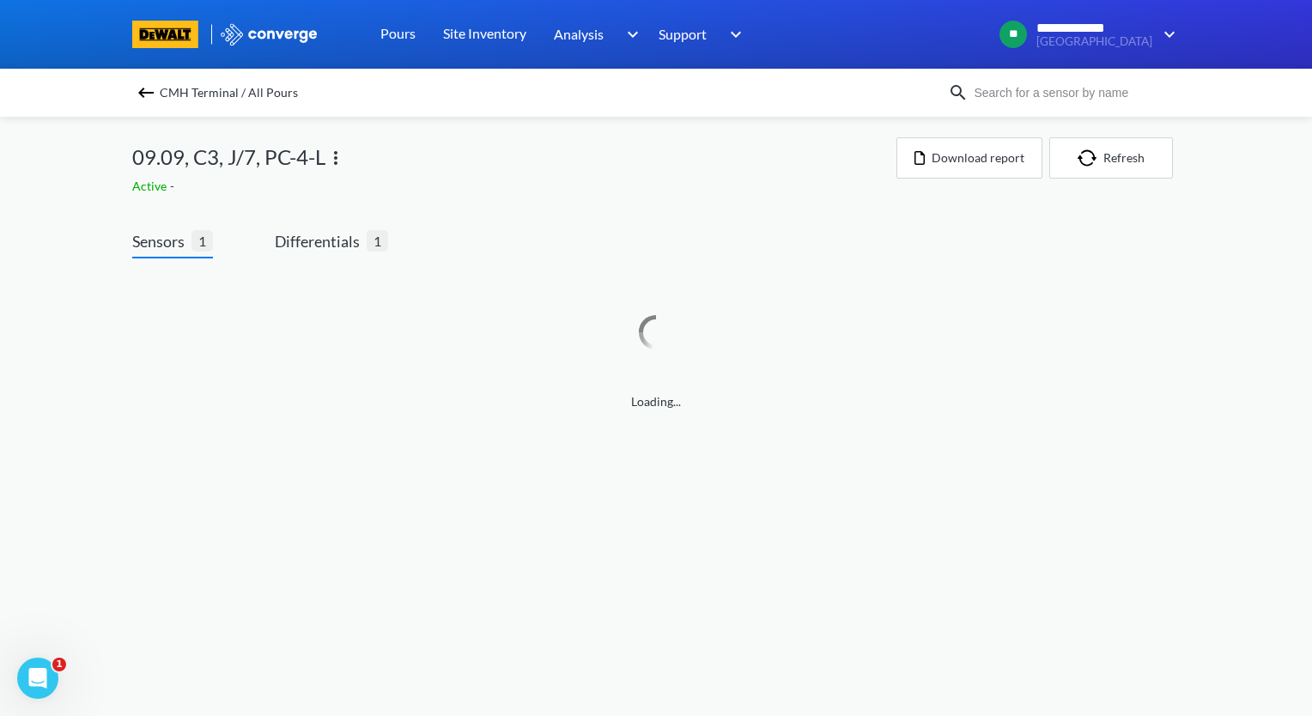
click at [337, 160] on img at bounding box center [335, 158] width 21 height 21
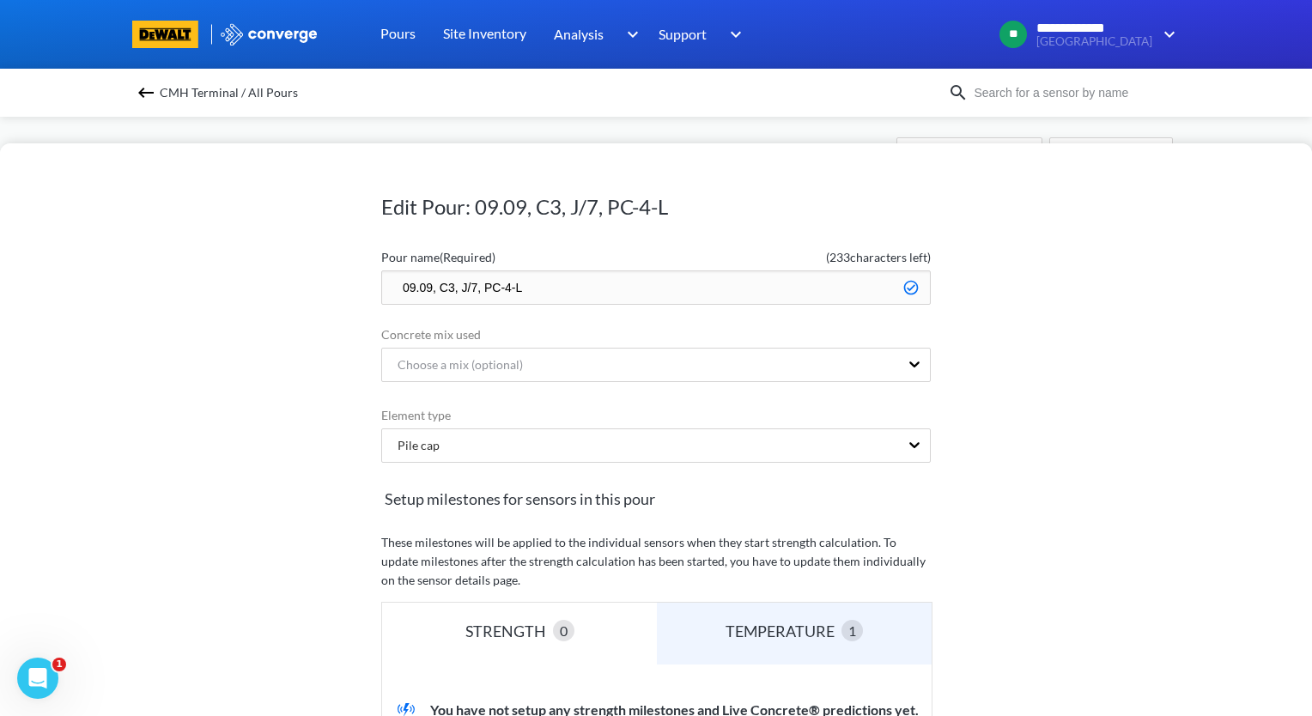
click at [385, 284] on input "09.09, C3, J/7, PC-4-L" at bounding box center [655, 287] width 549 height 34
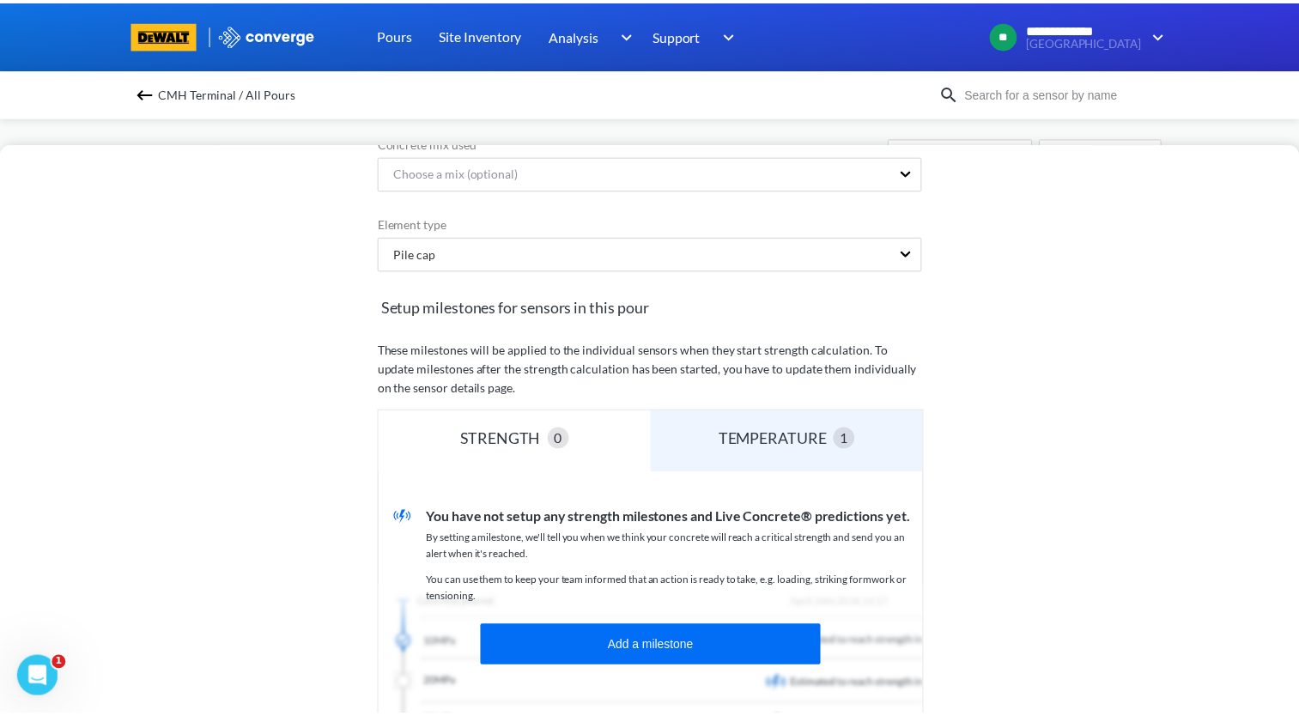
scroll to position [425, 0]
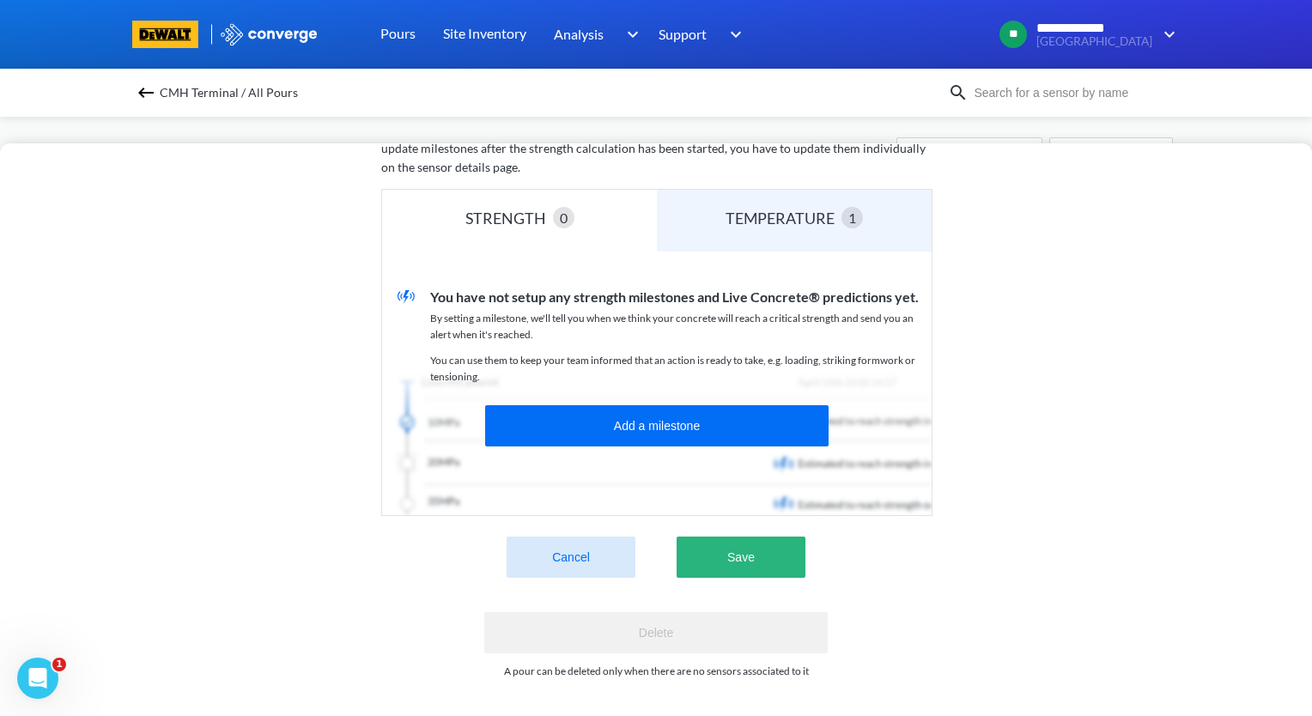
type input "zzz.09.09, C3, J/7, PC-4-L"
click at [714, 537] on button "Save" at bounding box center [740, 557] width 129 height 41
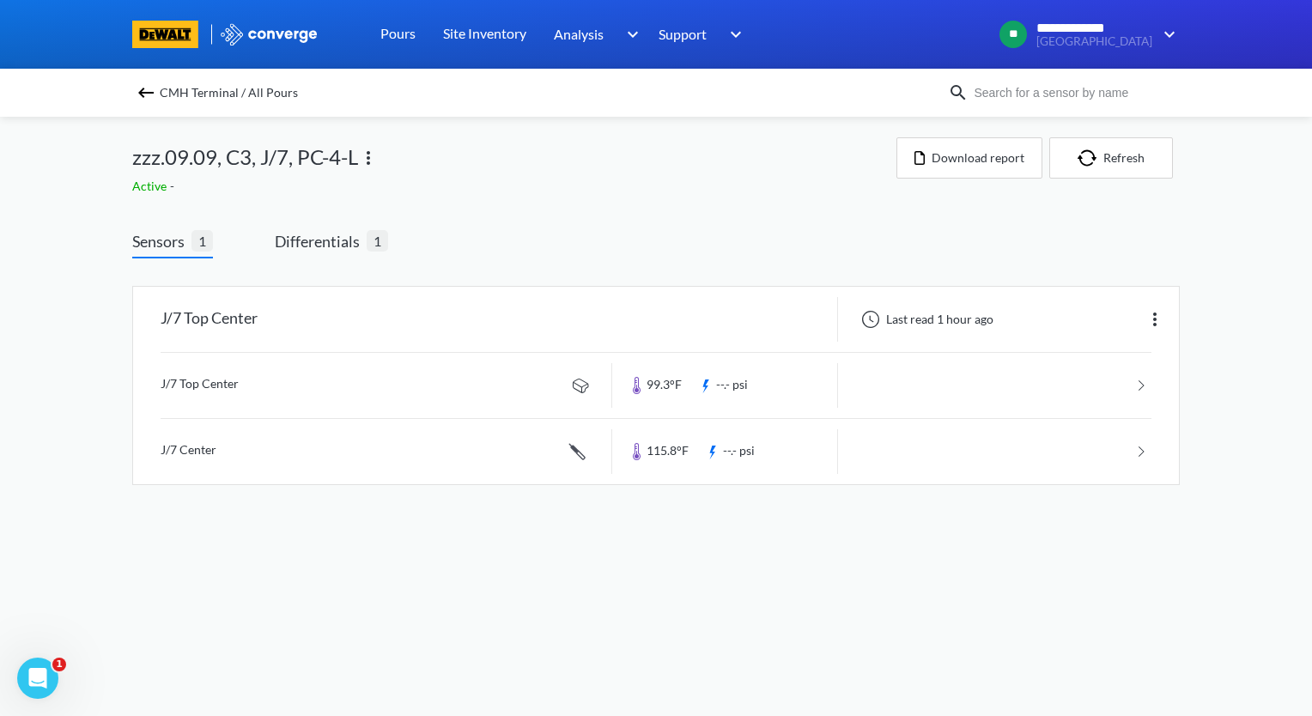
click at [140, 98] on img at bounding box center [146, 92] width 21 height 21
